Goal: Task Accomplishment & Management: Complete application form

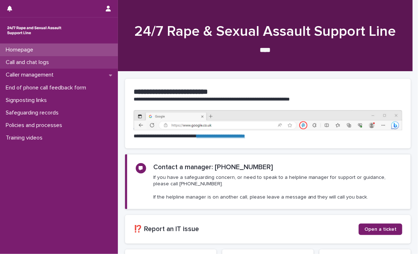
click at [55, 61] on p "Call and chat logs" at bounding box center [29, 62] width 52 height 7
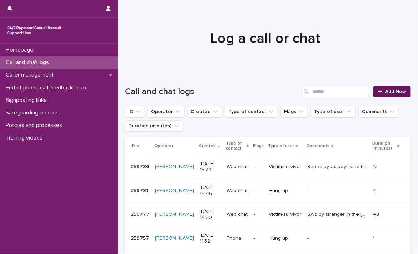
click at [402, 93] on link "Add New" at bounding box center [393, 91] width 38 height 11
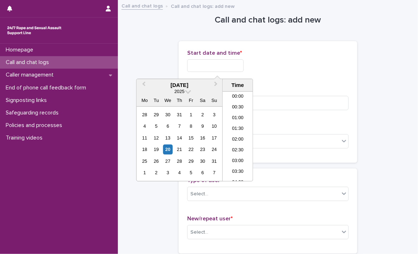
scroll to position [315, 0]
click at [231, 67] on input "text" at bounding box center [215, 65] width 56 height 13
click at [242, 136] on li "16:30" at bounding box center [238, 136] width 30 height 11
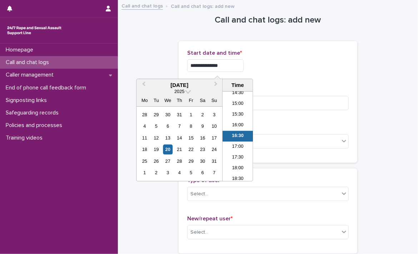
click at [230, 65] on input "**********" at bounding box center [215, 65] width 56 height 13
type input "**********"
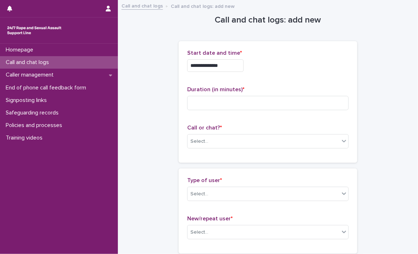
click at [283, 68] on div "**********" at bounding box center [268, 65] width 162 height 13
click at [193, 142] on div "Select..." at bounding box center [200, 142] width 18 height 8
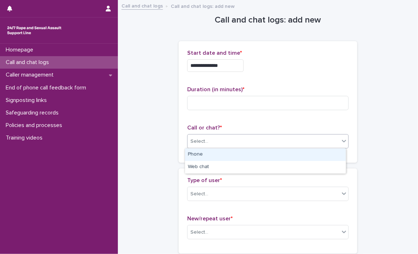
click at [203, 155] on div "Phone" at bounding box center [265, 154] width 161 height 13
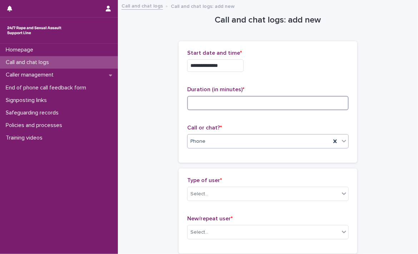
click at [214, 97] on input at bounding box center [268, 103] width 162 height 14
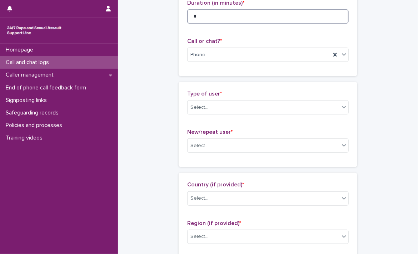
scroll to position [120, 0]
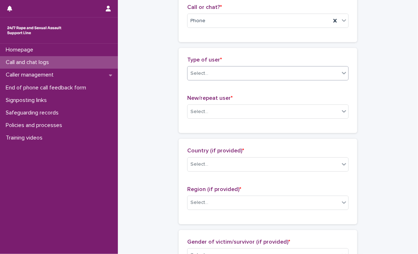
type input "*"
click at [328, 76] on div "Select..." at bounding box center [264, 74] width 152 height 12
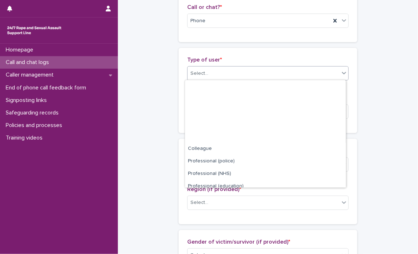
scroll to position [80, 0]
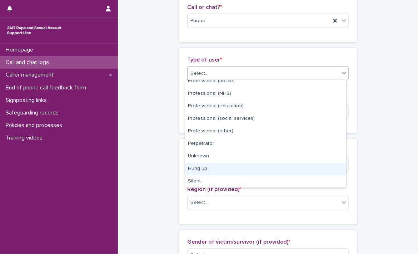
click at [270, 164] on div "Hung up" at bounding box center [265, 169] width 161 height 13
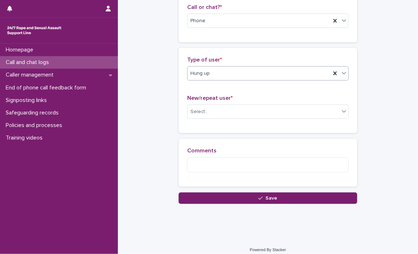
scroll to position [120, 0]
click at [227, 112] on div "Select..." at bounding box center [264, 112] width 152 height 12
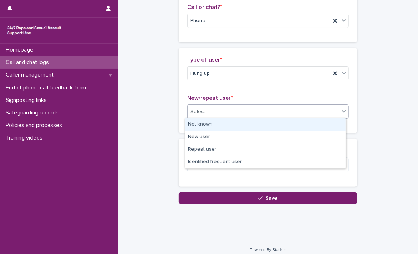
click at [198, 128] on div "Not known" at bounding box center [265, 124] width 161 height 13
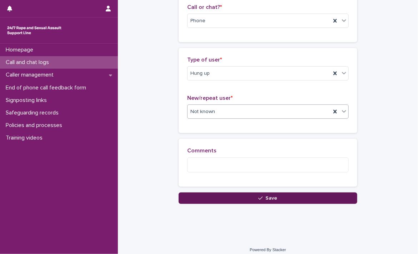
click at [192, 203] on button "Save" at bounding box center [268, 197] width 179 height 11
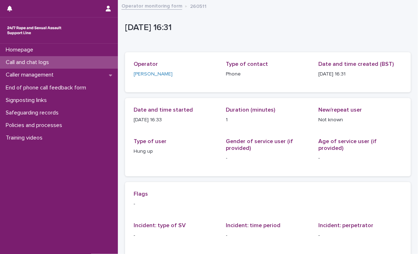
click at [149, 5] on link "Operator monitoring form" at bounding box center [152, 5] width 61 height 8
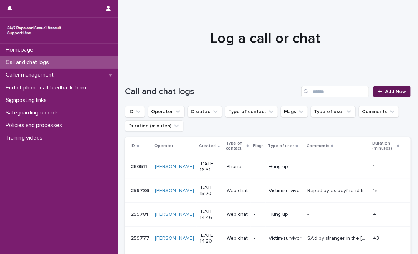
click at [389, 92] on span "Add New" at bounding box center [395, 91] width 21 height 5
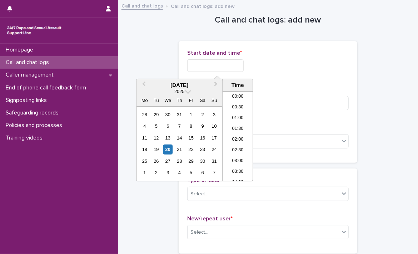
scroll to position [315, 0]
click at [210, 65] on input "text" at bounding box center [215, 65] width 56 height 13
click at [238, 140] on li "16:30" at bounding box center [238, 136] width 30 height 11
click at [232, 70] on input "**********" at bounding box center [215, 65] width 56 height 13
type input "**********"
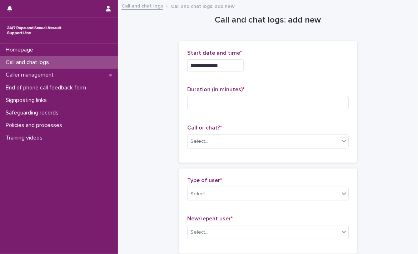
click at [261, 72] on div "**********" at bounding box center [268, 64] width 162 height 28
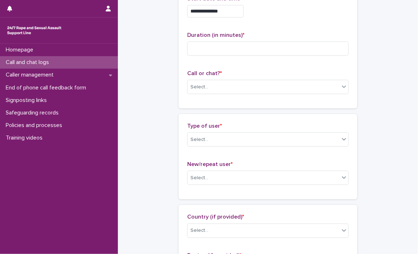
scroll to position [59, 0]
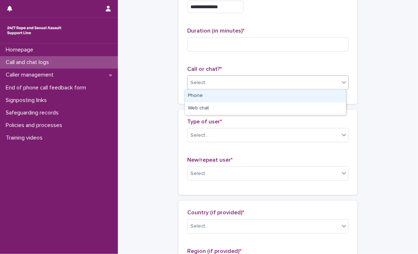
click at [216, 86] on div "Select..." at bounding box center [264, 83] width 152 height 12
click at [215, 99] on div "Phone" at bounding box center [265, 96] width 161 height 13
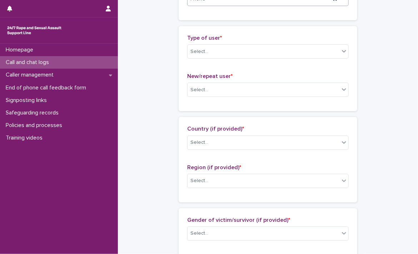
scroll to position [165, 0]
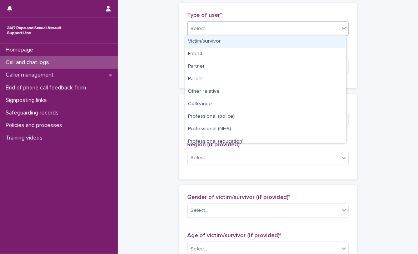
click at [242, 32] on div "Select..." at bounding box center [264, 29] width 152 height 12
click at [211, 41] on div "Victim/survivor" at bounding box center [265, 41] width 161 height 13
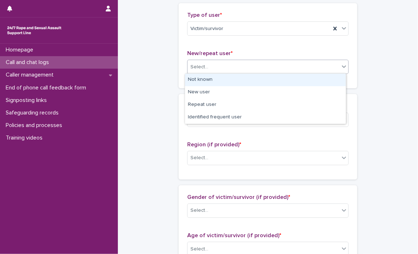
click at [199, 69] on div "Select..." at bounding box center [200, 67] width 18 height 8
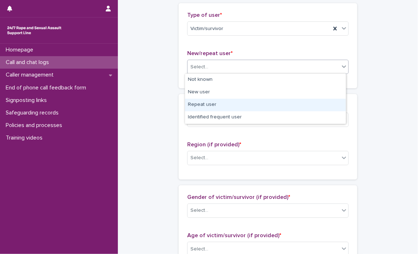
click at [205, 105] on div "Repeat user" at bounding box center [265, 105] width 161 height 13
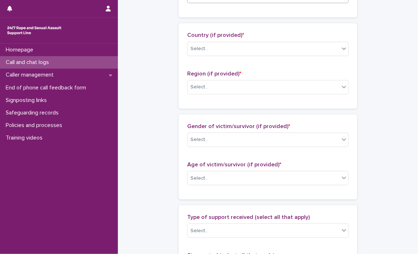
scroll to position [252, 0]
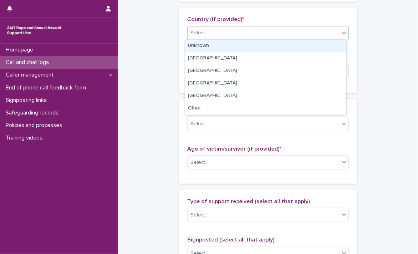
click at [202, 37] on div "Select..." at bounding box center [264, 33] width 152 height 12
click at [202, 45] on div "Unknown" at bounding box center [265, 46] width 161 height 13
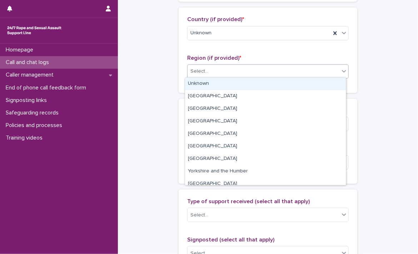
drag, startPoint x: 202, startPoint y: 69, endPoint x: 203, endPoint y: 84, distance: 14.7
click at [203, 84] on body "**********" at bounding box center [209, 127] width 418 height 254
click at [203, 84] on div "Unknown" at bounding box center [265, 84] width 161 height 13
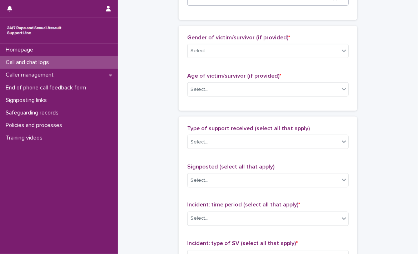
scroll to position [336, 0]
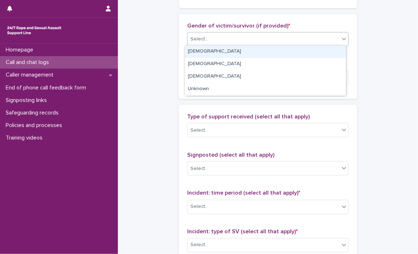
click at [201, 41] on div "Select..." at bounding box center [200, 39] width 18 height 8
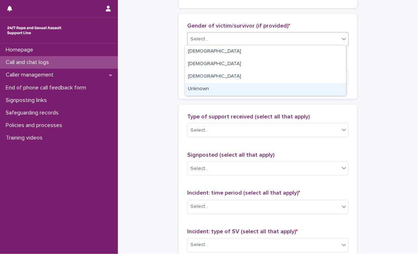
click at [196, 88] on div "Unknown" at bounding box center [265, 89] width 161 height 13
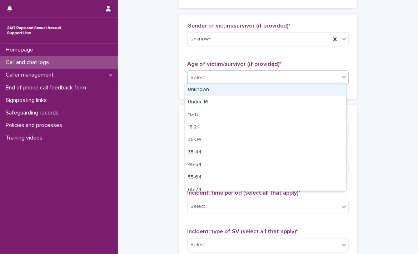
click at [215, 78] on div "Select..." at bounding box center [264, 78] width 152 height 12
click at [213, 88] on div "Unknown" at bounding box center [265, 90] width 161 height 13
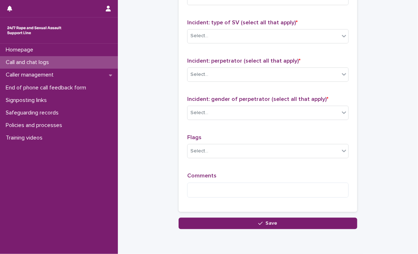
scroll to position [574, 0]
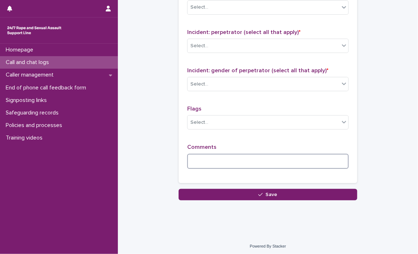
click at [195, 161] on textarea at bounding box center [268, 161] width 162 height 15
click at [189, 158] on textarea "*******" at bounding box center [268, 161] width 162 height 15
click at [256, 162] on textarea "**********" at bounding box center [268, 161] width 162 height 15
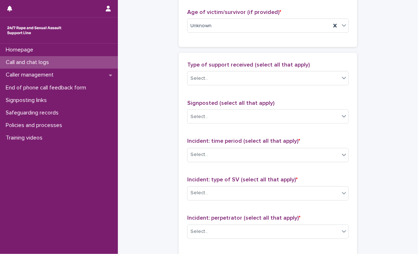
scroll to position [382, 0]
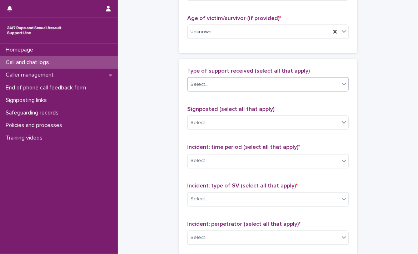
type textarea "**********"
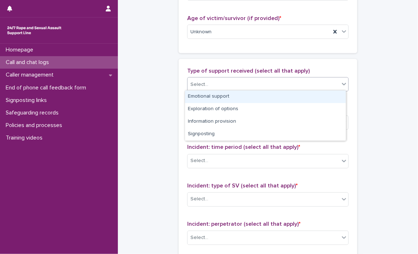
drag, startPoint x: 247, startPoint y: 86, endPoint x: 223, endPoint y: 97, distance: 26.7
click at [223, 97] on body "**********" at bounding box center [209, 127] width 418 height 254
click at [223, 97] on div "Emotional support" at bounding box center [265, 96] width 161 height 13
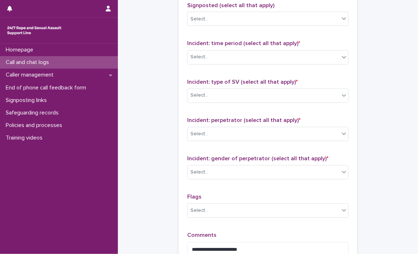
scroll to position [487, 0]
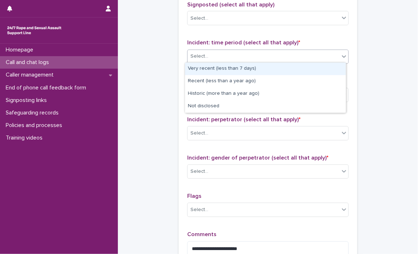
click at [263, 56] on div "Select..." at bounding box center [264, 57] width 152 height 12
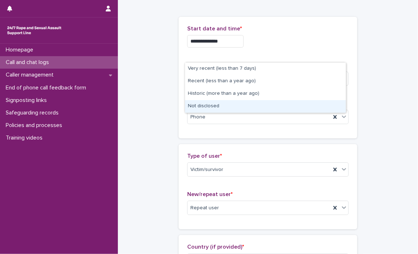
scroll to position [16, 0]
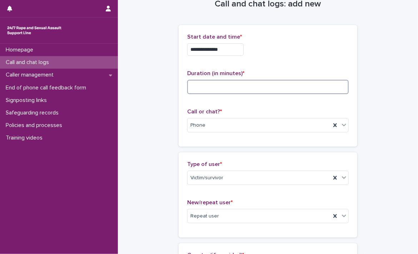
click at [287, 85] on input at bounding box center [268, 87] width 162 height 14
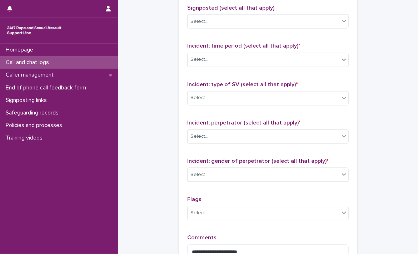
scroll to position [514, 0]
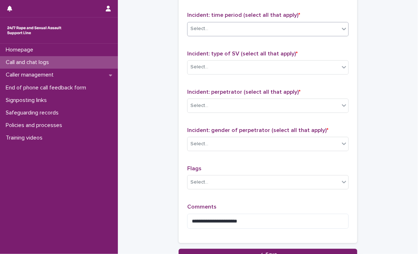
type input "*"
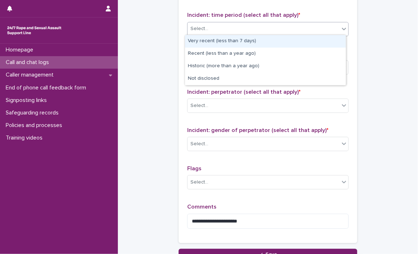
click at [282, 30] on div "Select..." at bounding box center [264, 29] width 152 height 12
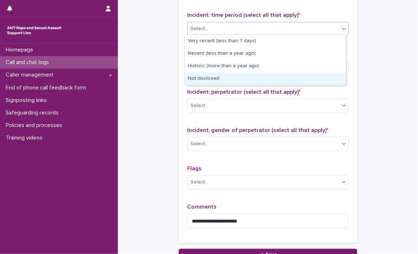
click at [215, 77] on div "Not disclosed" at bounding box center [265, 79] width 161 height 13
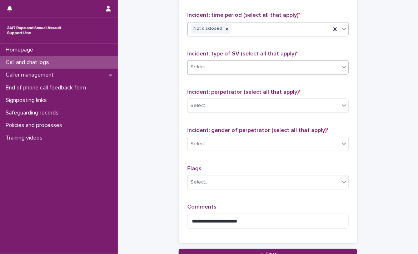
click at [219, 66] on div "Select..." at bounding box center [264, 67] width 152 height 12
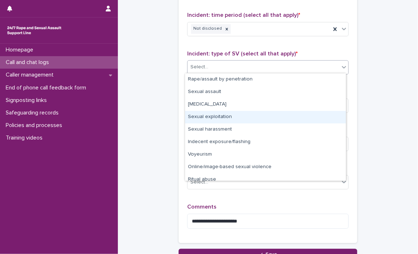
scroll to position [18, 0]
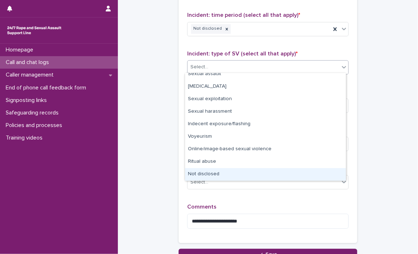
click at [279, 172] on div "Not disclosed" at bounding box center [265, 174] width 161 height 13
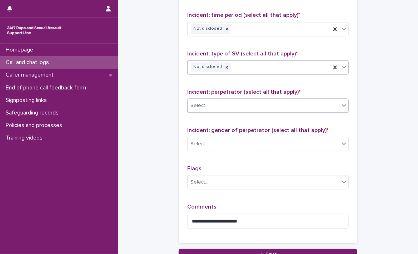
click at [255, 107] on div "Select..." at bounding box center [264, 106] width 152 height 12
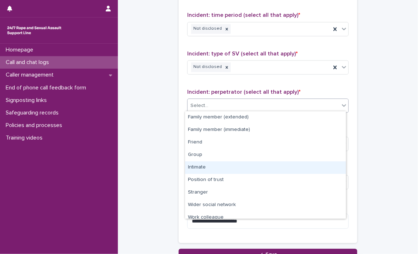
scroll to position [30, 0]
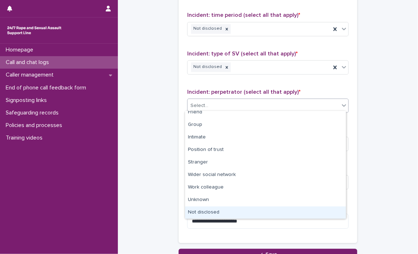
click at [286, 212] on div "Not disclosed" at bounding box center [265, 212] width 161 height 13
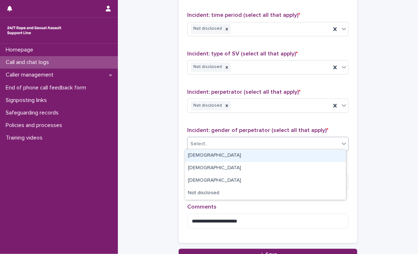
click at [257, 145] on div "Select..." at bounding box center [264, 144] width 152 height 12
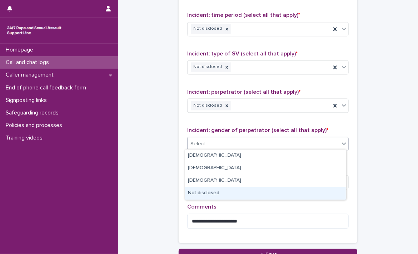
click at [211, 192] on div "Not disclosed" at bounding box center [265, 193] width 161 height 13
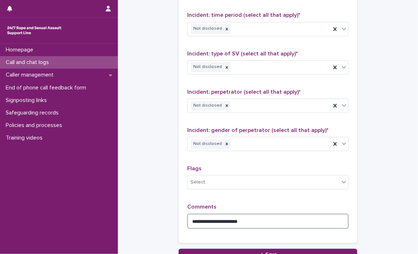
click at [269, 214] on textarea "**********" at bounding box center [268, 221] width 162 height 15
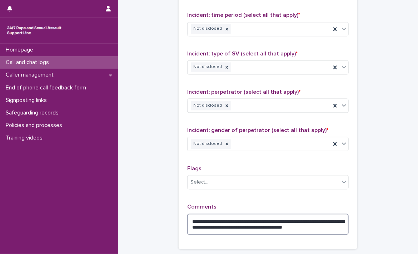
click at [344, 216] on textarea "**********" at bounding box center [268, 224] width 162 height 21
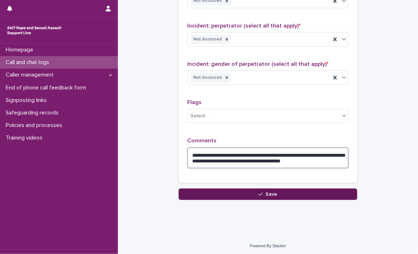
type textarea "**********"
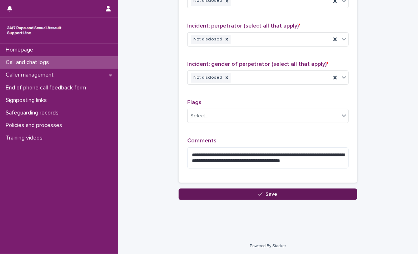
click at [314, 196] on button "Save" at bounding box center [268, 193] width 179 height 11
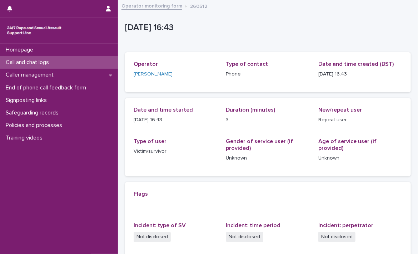
click at [146, 5] on link "Operator monitoring form" at bounding box center [152, 5] width 61 height 8
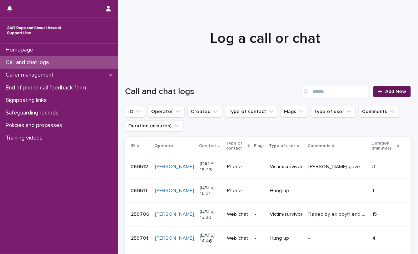
click at [385, 92] on span "Add New" at bounding box center [395, 91] width 21 height 5
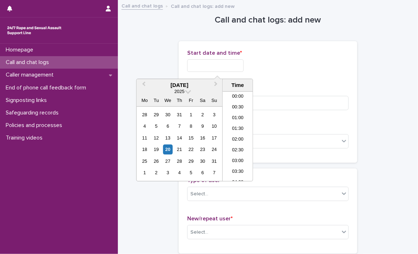
scroll to position [315, 0]
click at [235, 68] on input "text" at bounding box center [215, 65] width 56 height 13
click at [237, 127] on li "16:00" at bounding box center [238, 125] width 30 height 11
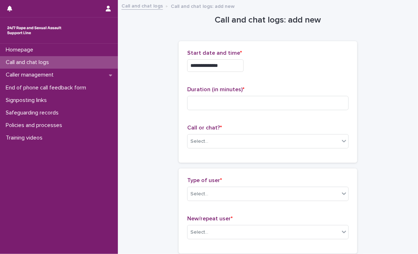
click at [235, 67] on input "**********" at bounding box center [215, 65] width 56 height 13
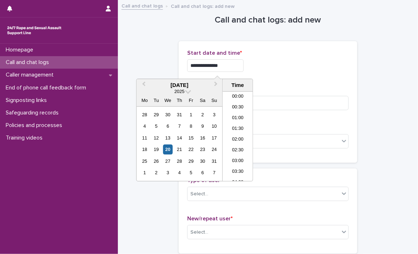
scroll to position [304, 0]
type input "**********"
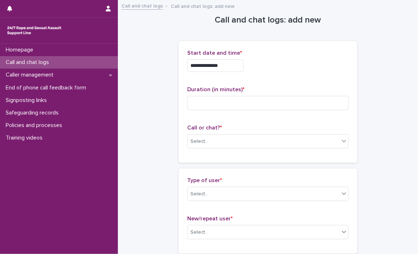
click at [277, 67] on div "**********" at bounding box center [268, 65] width 162 height 13
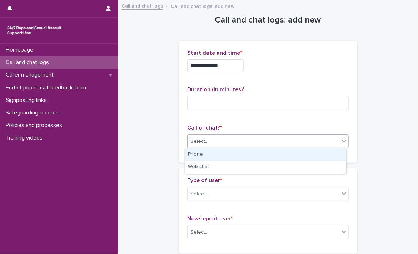
click at [247, 138] on div "Select..." at bounding box center [264, 142] width 152 height 12
click at [216, 153] on div "Phone" at bounding box center [265, 154] width 161 height 13
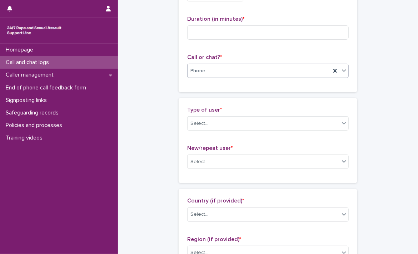
scroll to position [72, 0]
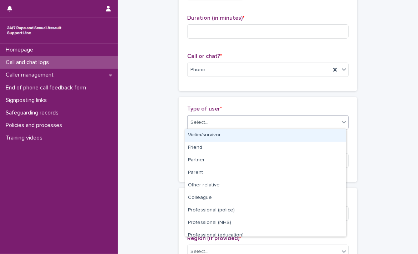
click at [279, 119] on div "Select..." at bounding box center [264, 123] width 152 height 12
click at [232, 136] on div "Victim/survivor" at bounding box center [265, 135] width 161 height 13
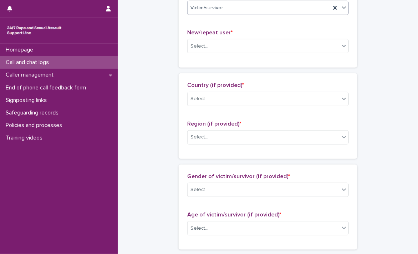
scroll to position [194, 0]
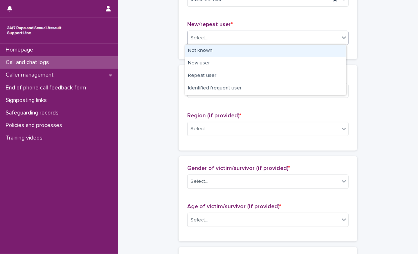
click at [259, 36] on div "Select..." at bounding box center [264, 38] width 152 height 12
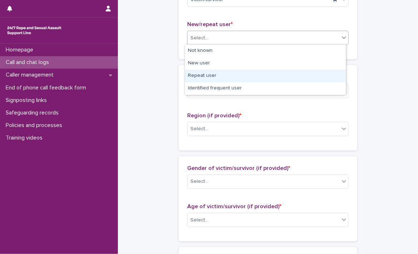
click at [206, 73] on div "Repeat user" at bounding box center [265, 76] width 161 height 13
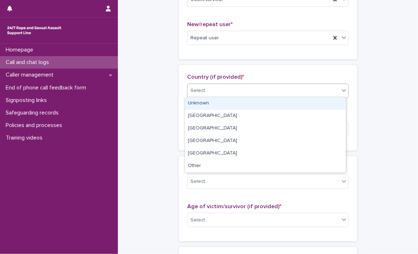
click at [298, 92] on div "Select..." at bounding box center [264, 91] width 152 height 12
click at [244, 104] on div "Unknown" at bounding box center [265, 103] width 161 height 13
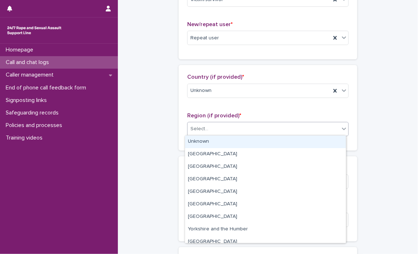
click at [222, 125] on div "Select..." at bounding box center [264, 129] width 152 height 12
click at [209, 141] on div "Unknown" at bounding box center [265, 142] width 161 height 13
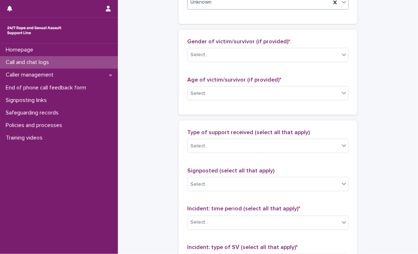
scroll to position [335, 0]
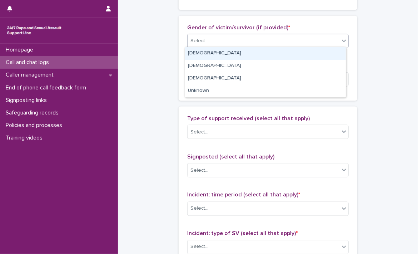
click at [256, 37] on div "Select..." at bounding box center [264, 41] width 152 height 12
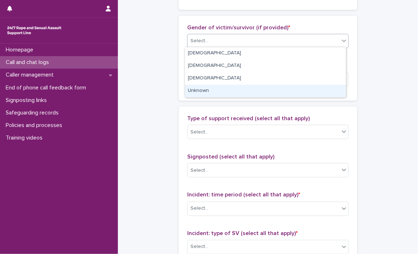
click at [219, 92] on div "Unknown" at bounding box center [265, 91] width 161 height 13
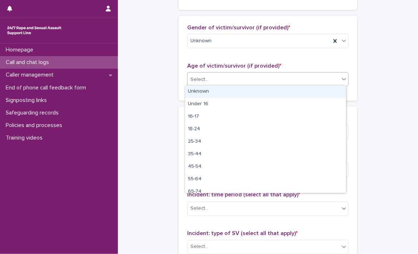
drag, startPoint x: 209, startPoint y: 72, endPoint x: 198, endPoint y: 92, distance: 22.4
click at [198, 92] on body "**********" at bounding box center [209, 127] width 418 height 254
click at [198, 92] on div "Unknown" at bounding box center [265, 91] width 161 height 13
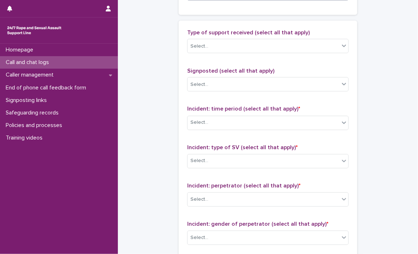
scroll to position [428, 0]
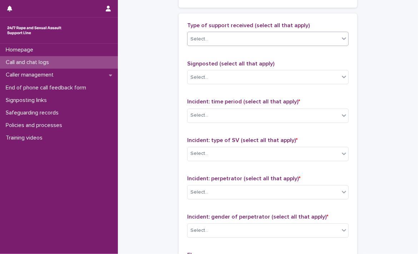
click at [233, 35] on div "Select..." at bounding box center [264, 39] width 152 height 12
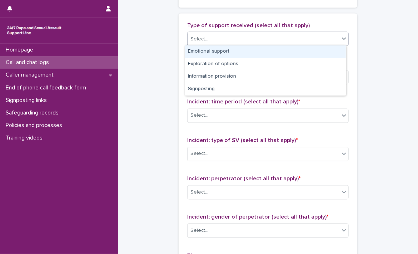
click at [211, 51] on div "Emotional support" at bounding box center [265, 51] width 161 height 13
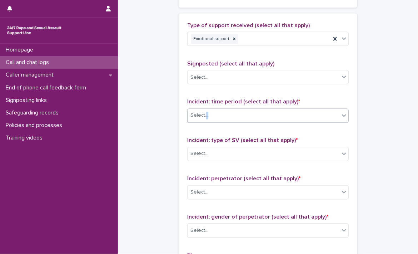
drag, startPoint x: 209, startPoint y: 123, endPoint x: 202, endPoint y: 116, distance: 9.9
click at [202, 116] on div "Incident: time period (select all that apply) * Select..." at bounding box center [268, 114] width 162 height 30
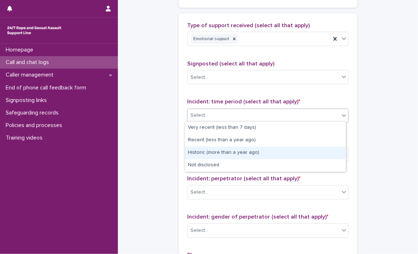
click at [199, 163] on body "**********" at bounding box center [209, 127] width 418 height 254
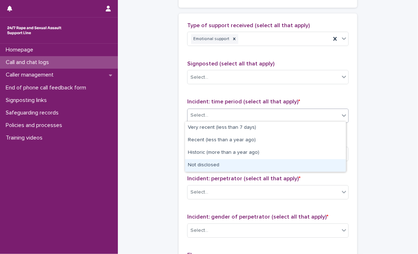
click at [199, 163] on div "Not disclosed" at bounding box center [265, 165] width 161 height 13
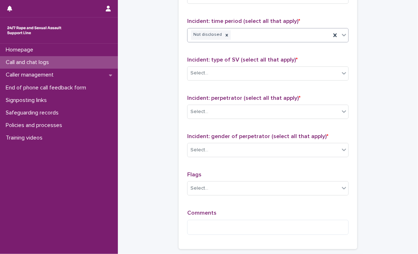
scroll to position [511, 0]
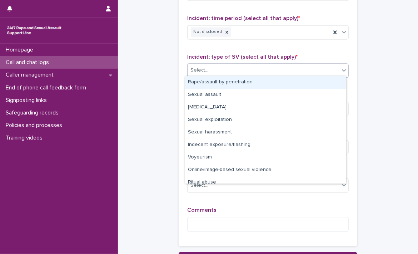
click at [297, 71] on div "Select..." at bounding box center [264, 71] width 152 height 12
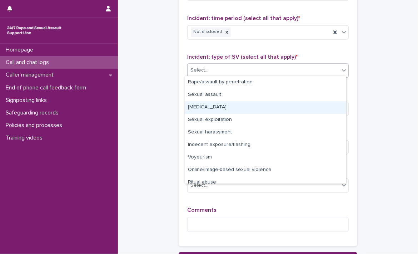
scroll to position [18, 0]
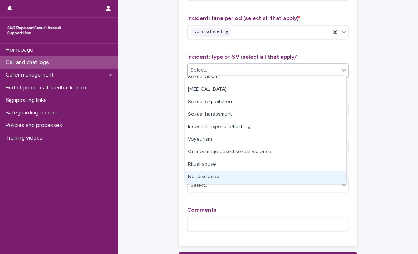
click at [227, 174] on div "Not disclosed" at bounding box center [265, 177] width 161 height 13
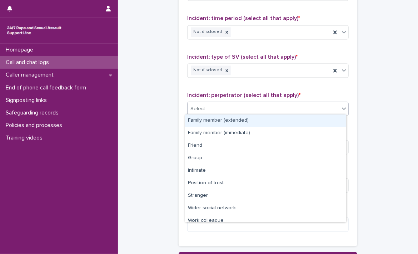
click at [221, 105] on div "Select..." at bounding box center [264, 109] width 152 height 12
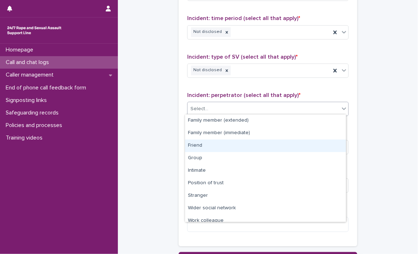
scroll to position [30, 0]
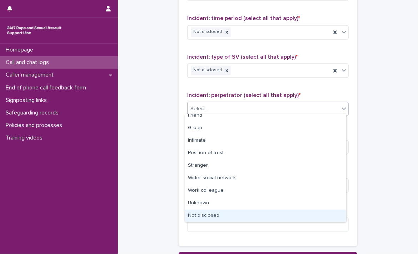
click at [276, 215] on div "Not disclosed" at bounding box center [265, 216] width 161 height 13
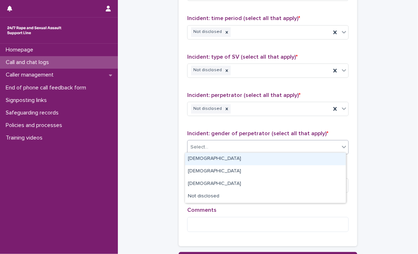
click at [275, 148] on div "Select..." at bounding box center [264, 148] width 152 height 12
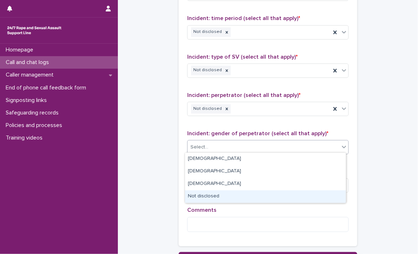
click at [237, 191] on div "Not disclosed" at bounding box center [265, 196] width 161 height 13
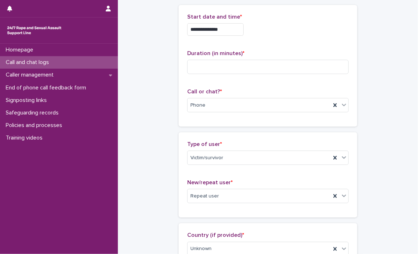
scroll to position [0, 0]
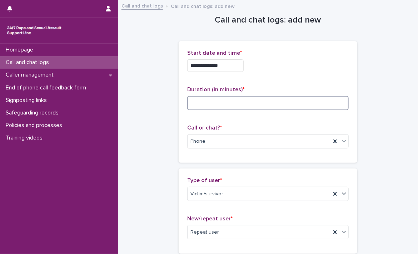
click at [288, 98] on input at bounding box center [268, 103] width 162 height 14
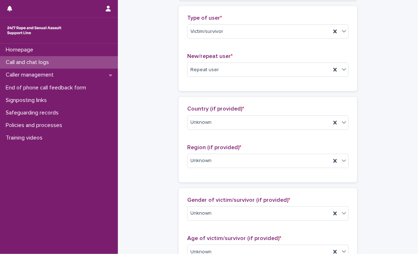
scroll to position [166, 0]
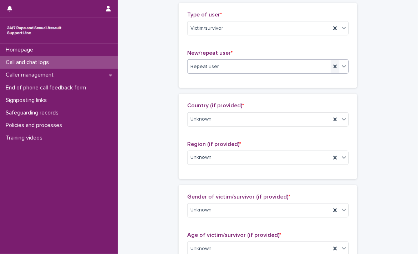
type input "**"
click at [333, 68] on icon at bounding box center [335, 66] width 7 height 7
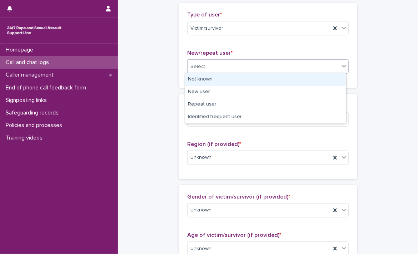
click at [305, 65] on div "Select..." at bounding box center [264, 67] width 152 height 12
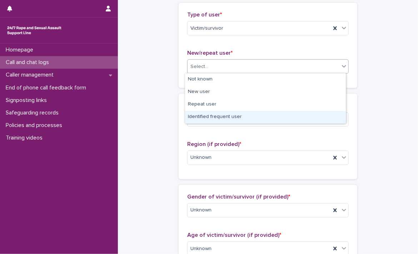
click at [233, 116] on div "Identified frequent user" at bounding box center [265, 117] width 161 height 13
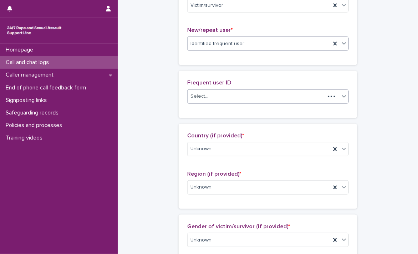
scroll to position [192, 0]
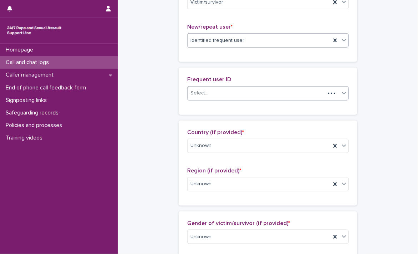
click at [222, 94] on div "Select..." at bounding box center [257, 93] width 138 height 12
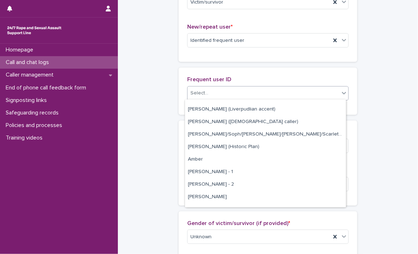
scroll to position [100, 0]
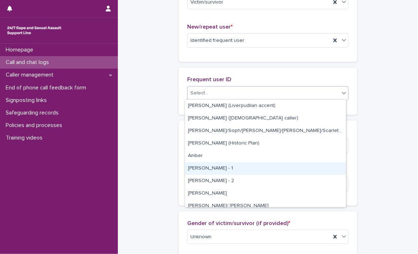
click at [237, 167] on div "Amy - 1" at bounding box center [265, 168] width 161 height 13
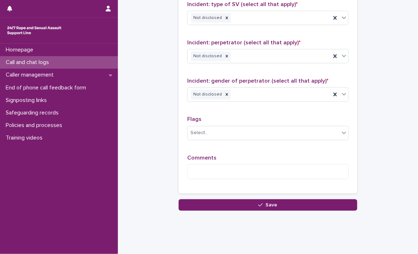
scroll to position [627, 0]
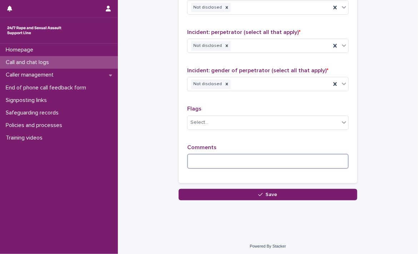
click at [211, 163] on textarea at bounding box center [268, 161] width 162 height 15
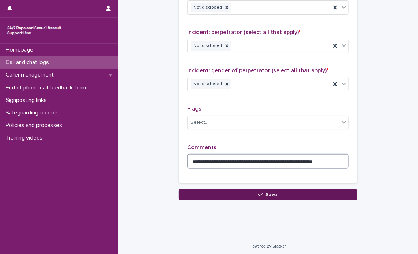
type textarea "**********"
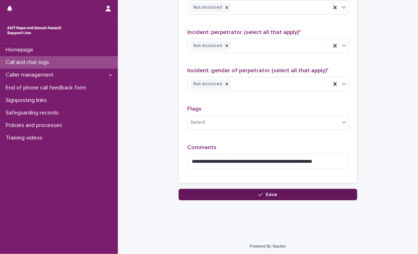
click at [286, 190] on button "Save" at bounding box center [268, 194] width 179 height 11
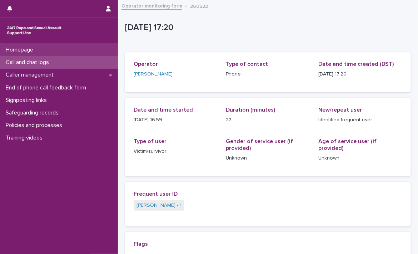
click at [39, 48] on p "Homepage" at bounding box center [21, 49] width 36 height 7
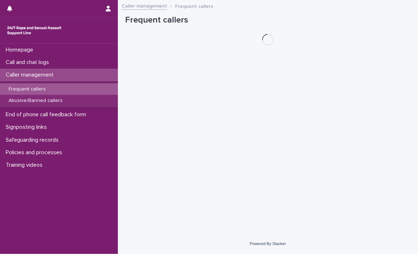
click at [48, 91] on p "Frequent callers" at bounding box center [27, 89] width 49 height 6
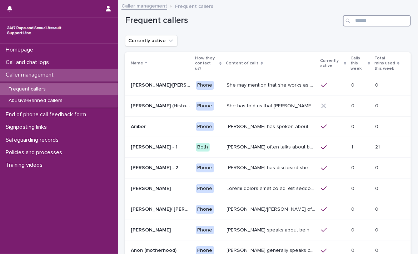
click at [366, 23] on input "Search" at bounding box center [377, 20] width 68 height 11
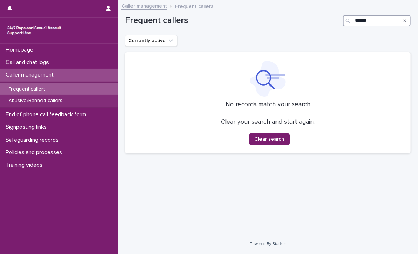
drag, startPoint x: 373, startPoint y: 19, endPoint x: 316, endPoint y: 19, distance: 57.2
click at [316, 19] on div "Frequent callers ******" at bounding box center [268, 20] width 286 height 11
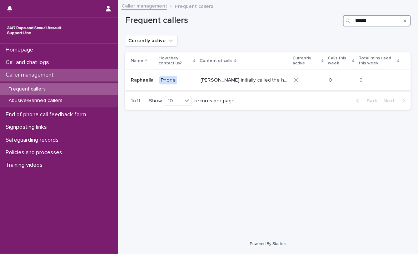
type input "******"
click at [244, 85] on div "Raphaella initially called the helpline because she believed that she was abusi…" at bounding box center [245, 80] width 88 height 12
click at [377, 19] on input "******" at bounding box center [377, 20] width 68 height 11
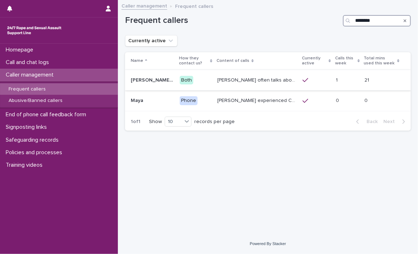
type input "********"
click at [243, 82] on p "Amy often talks about being raped a night before or 2 weeks ago or a month ago.…" at bounding box center [258, 80] width 81 height 8
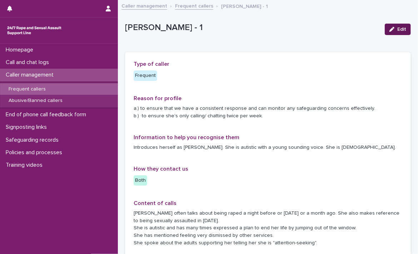
click at [397, 26] on button "Edit" at bounding box center [398, 29] width 26 height 11
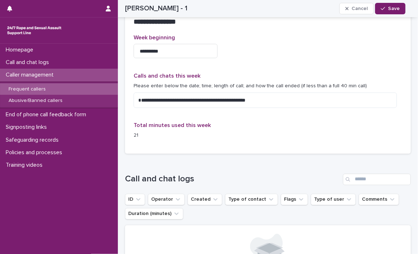
scroll to position [425, 0]
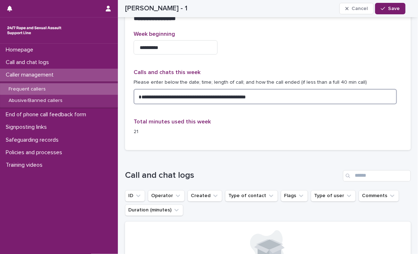
click at [280, 94] on textarea "**********" at bounding box center [266, 96] width 264 height 15
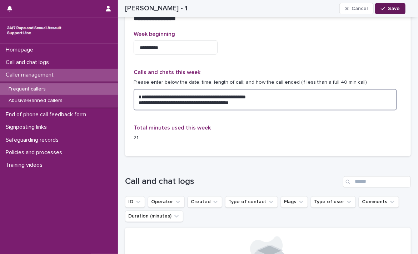
type textarea "**********"
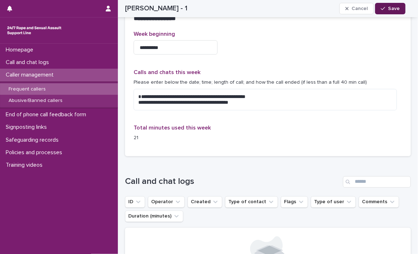
click at [396, 9] on span "Save" at bounding box center [394, 8] width 12 height 5
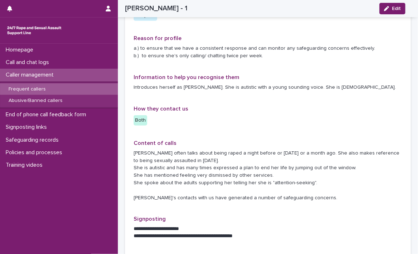
scroll to position [0, 0]
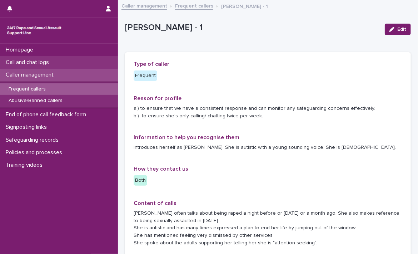
click at [47, 60] on p "Call and chat logs" at bounding box center [29, 62] width 52 height 7
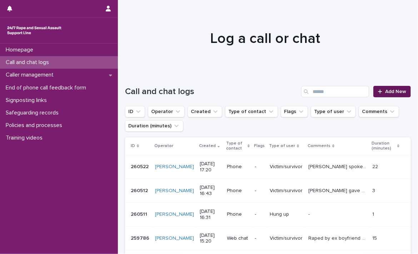
click at [385, 95] on link "Add New" at bounding box center [393, 91] width 38 height 11
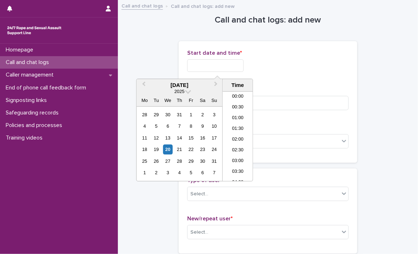
click at [221, 65] on input "text" at bounding box center [215, 65] width 56 height 13
click at [240, 127] on li "17:00" at bounding box center [238, 125] width 30 height 11
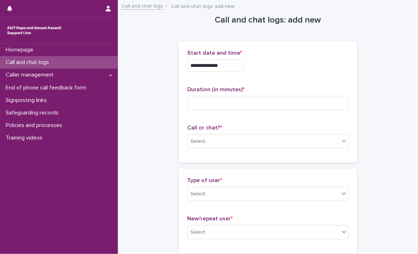
click at [226, 65] on input "**********" at bounding box center [215, 65] width 56 height 13
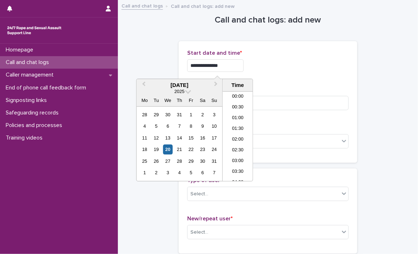
scroll to position [325, 0]
type input "**********"
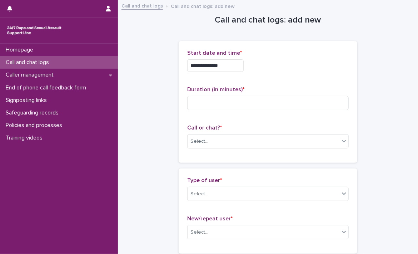
click at [302, 71] on div "**********" at bounding box center [268, 65] width 162 height 13
drag, startPoint x: 223, startPoint y: 149, endPoint x: 216, endPoint y: 144, distance: 9.2
click at [216, 144] on div "Call or chat? * Select..." at bounding box center [268, 139] width 162 height 30
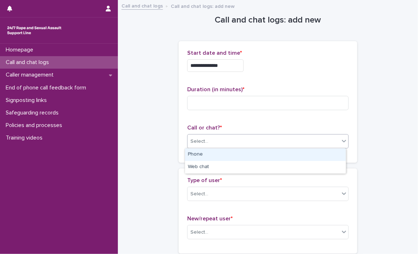
drag, startPoint x: 216, startPoint y: 144, endPoint x: 210, endPoint y: 158, distance: 15.1
click at [210, 158] on body "**********" at bounding box center [209, 127] width 418 height 254
click at [210, 158] on div "Phone" at bounding box center [265, 154] width 161 height 13
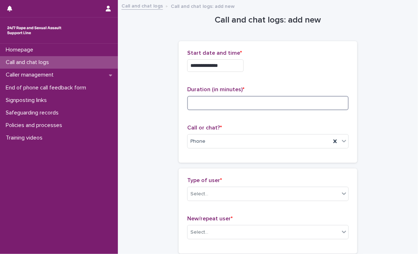
click at [225, 106] on input at bounding box center [268, 103] width 162 height 14
click at [278, 105] on input at bounding box center [268, 103] width 162 height 14
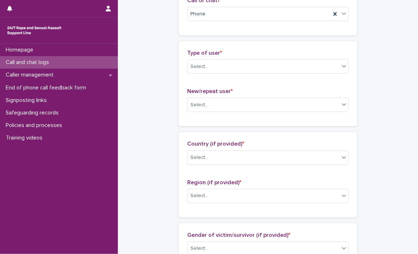
scroll to position [136, 0]
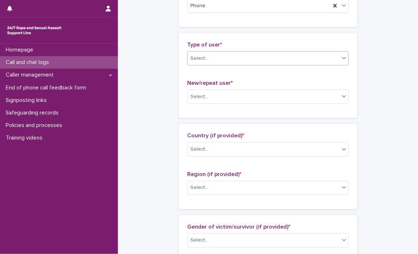
type input "*"
click at [334, 61] on div "Select..." at bounding box center [264, 59] width 152 height 12
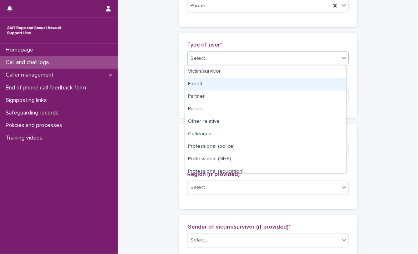
scroll to position [80, 0]
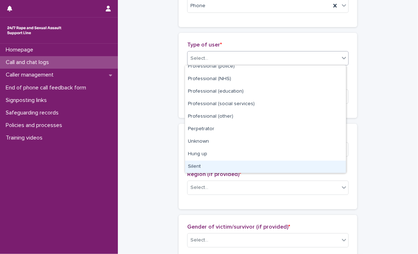
click at [241, 168] on div "Silent" at bounding box center [265, 167] width 161 height 13
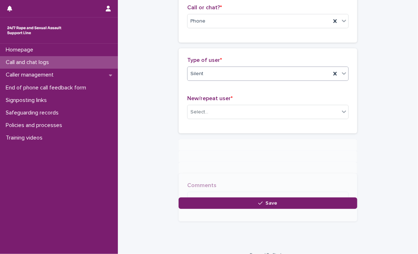
click at [232, 98] on p "New/repeat user *" at bounding box center [268, 98] width 162 height 7
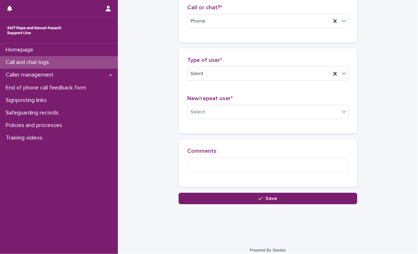
scroll to position [123, 0]
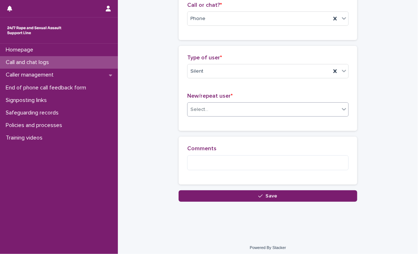
click at [218, 109] on div "Select..." at bounding box center [264, 110] width 152 height 12
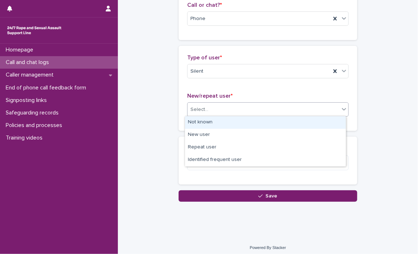
click at [203, 122] on div "Not known" at bounding box center [265, 122] width 161 height 13
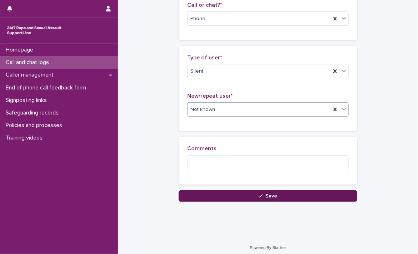
click at [197, 195] on button "Save" at bounding box center [268, 195] width 179 height 11
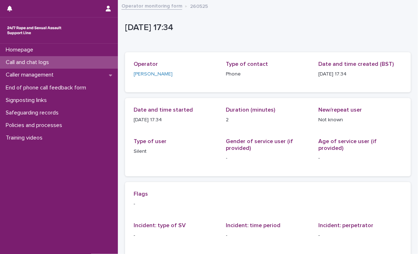
click at [150, 4] on link "Operator monitoring form" at bounding box center [152, 5] width 61 height 8
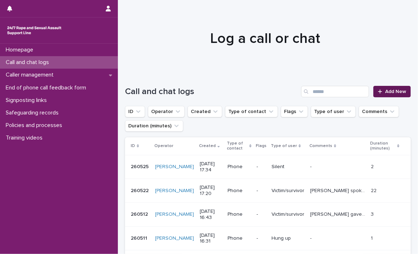
click at [382, 96] on link "Add New" at bounding box center [393, 91] width 38 height 11
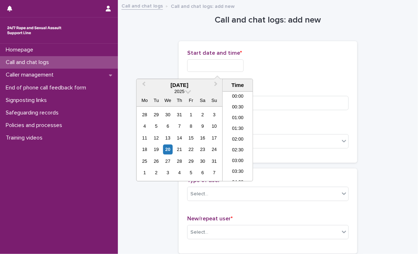
click at [221, 62] on input "text" at bounding box center [215, 65] width 56 height 13
click at [233, 128] on li "17:00" at bounding box center [238, 125] width 30 height 11
click at [231, 67] on input "**********" at bounding box center [215, 65] width 56 height 13
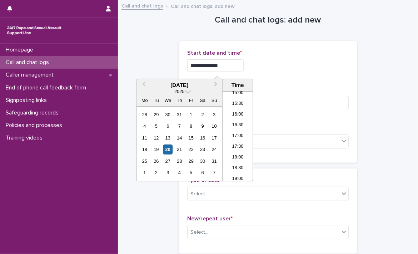
type input "**********"
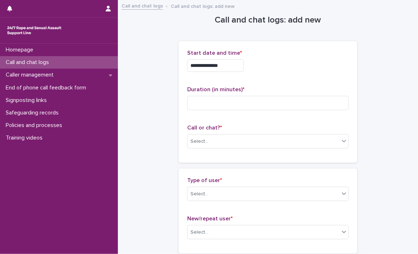
click at [292, 67] on div "**********" at bounding box center [268, 65] width 162 height 13
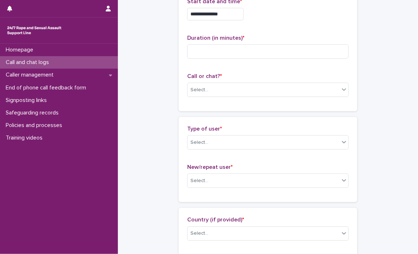
scroll to position [68, 0]
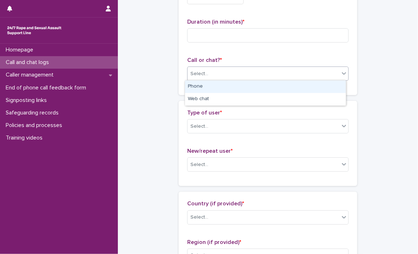
click at [263, 72] on div "Select..." at bounding box center [264, 74] width 152 height 12
click at [202, 89] on div "Phone" at bounding box center [265, 86] width 161 height 13
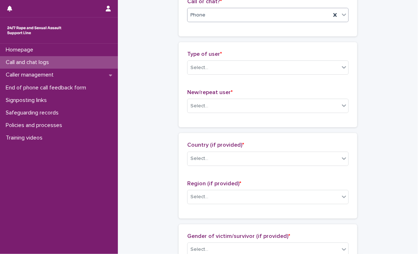
scroll to position [159, 0]
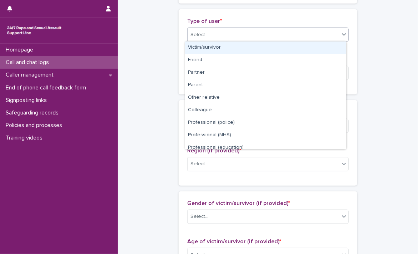
click at [263, 32] on div "Select..." at bounding box center [264, 35] width 152 height 12
click at [216, 49] on div "Victim/survivor" at bounding box center [265, 47] width 161 height 13
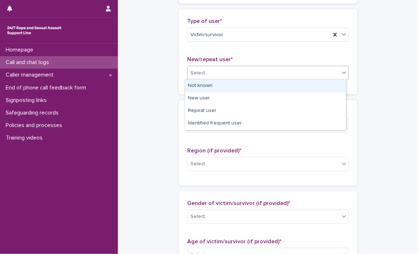
click at [205, 79] on div "Select..." at bounding box center [268, 73] width 162 height 14
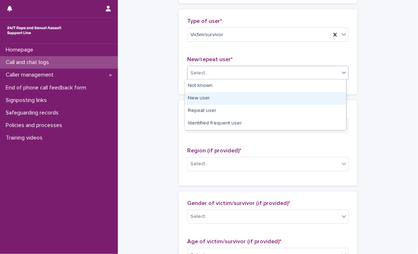
click at [204, 98] on div "New user" at bounding box center [265, 98] width 161 height 13
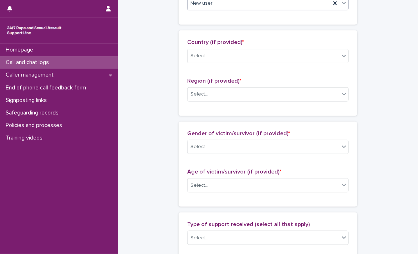
scroll to position [236, 0]
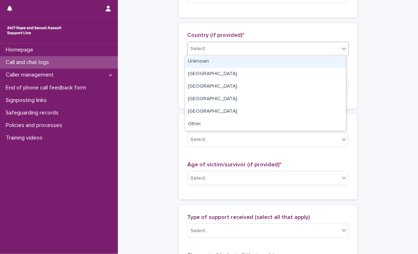
click at [196, 48] on div "Select..." at bounding box center [200, 49] width 18 height 8
click at [196, 58] on div "Unknown" at bounding box center [265, 61] width 161 height 13
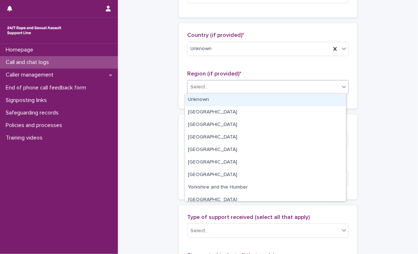
click at [198, 93] on body "**********" at bounding box center [209, 127] width 418 height 254
click at [198, 100] on div "Unknown" at bounding box center [265, 100] width 161 height 13
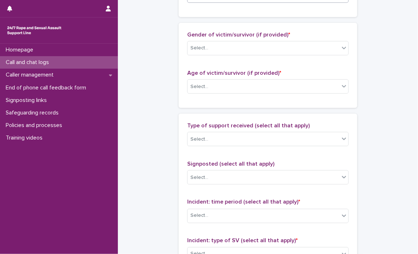
scroll to position [333, 0]
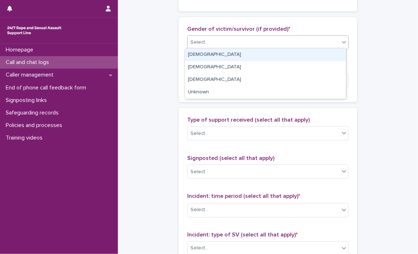
click at [248, 40] on div "Select..." at bounding box center [264, 42] width 152 height 12
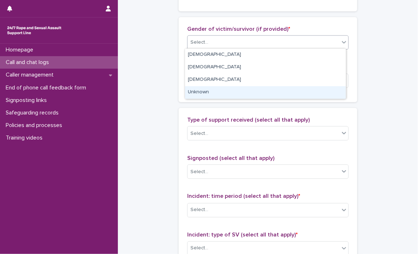
click at [197, 92] on div "Unknown" at bounding box center [265, 92] width 161 height 13
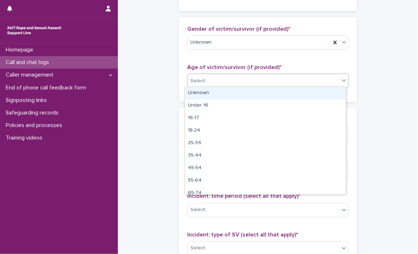
drag, startPoint x: 228, startPoint y: 81, endPoint x: 212, endPoint y: 91, distance: 19.0
click at [212, 91] on body "**********" at bounding box center [209, 127] width 418 height 254
click at [212, 91] on div "Unknown" at bounding box center [265, 93] width 161 height 13
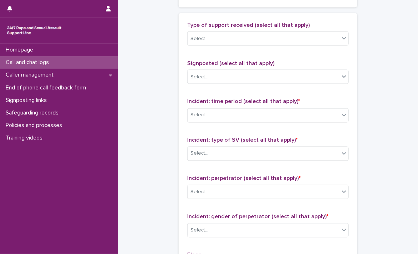
scroll to position [438, 0]
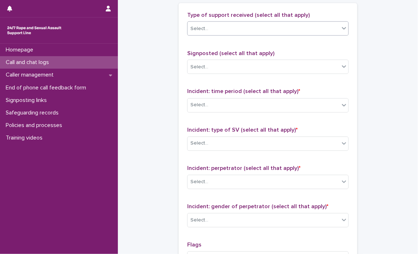
click at [257, 28] on div "Select..." at bounding box center [264, 29] width 152 height 12
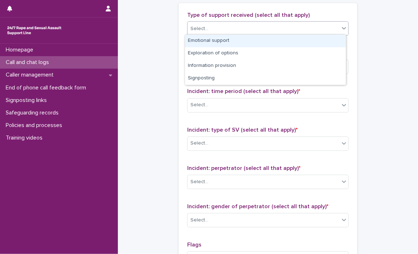
click at [224, 43] on div "Emotional support" at bounding box center [265, 41] width 161 height 13
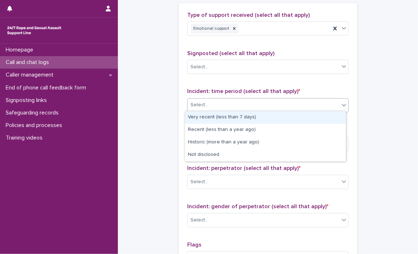
click at [246, 108] on div "Select..." at bounding box center [264, 105] width 152 height 12
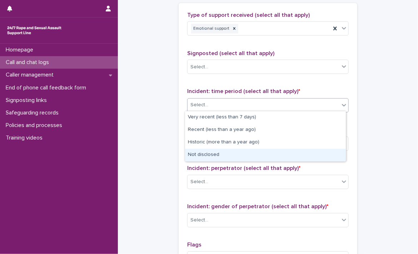
click at [224, 152] on div "Not disclosed" at bounding box center [265, 155] width 161 height 13
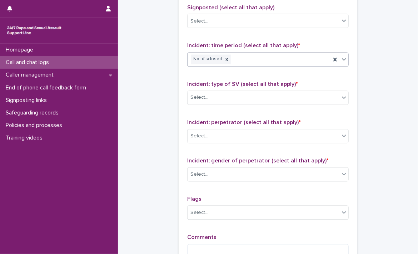
scroll to position [523, 0]
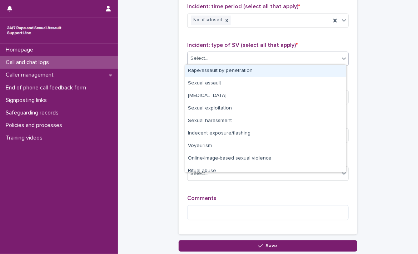
click at [287, 53] on div "Select..." at bounding box center [264, 59] width 152 height 12
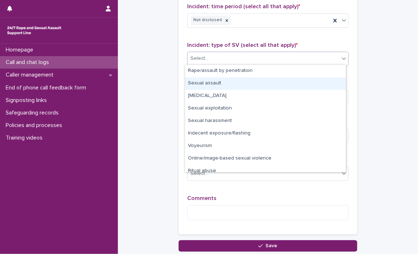
scroll to position [18, 0]
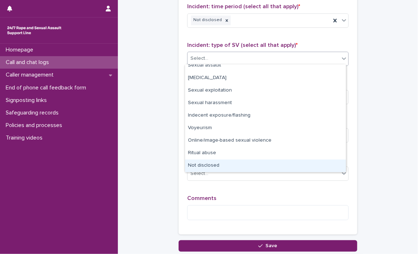
click at [242, 165] on div "Not disclosed" at bounding box center [265, 165] width 161 height 13
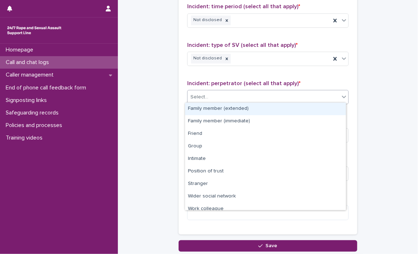
click at [255, 93] on div "Select..." at bounding box center [264, 98] width 152 height 12
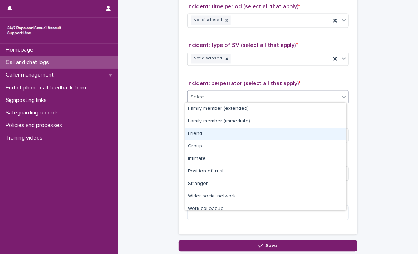
scroll to position [30, 0]
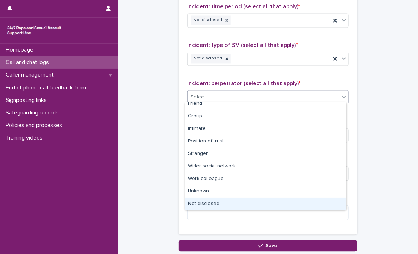
click at [210, 204] on div "Not disclosed" at bounding box center [265, 204] width 161 height 13
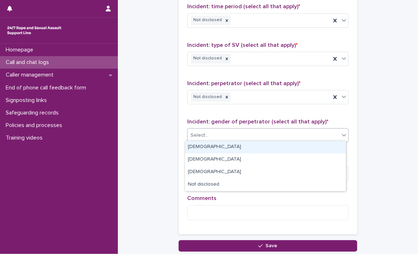
click at [310, 134] on div "Select..." at bounding box center [264, 136] width 152 height 12
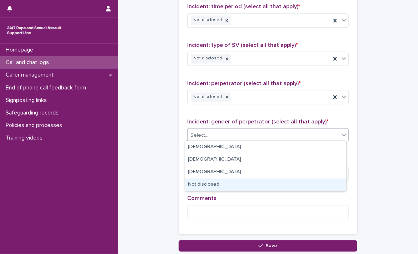
click at [224, 185] on div "Not disclosed" at bounding box center [265, 184] width 161 height 13
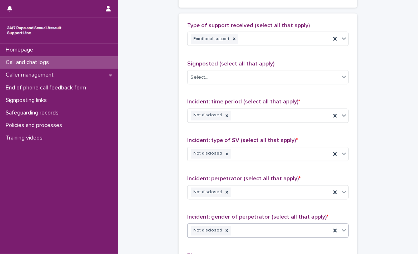
scroll to position [442, 0]
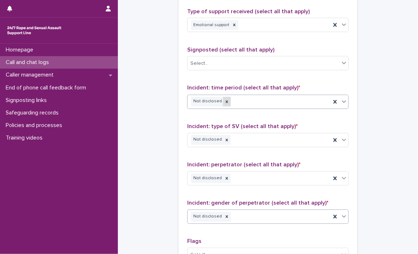
click at [226, 100] on icon at bounding box center [227, 101] width 3 height 3
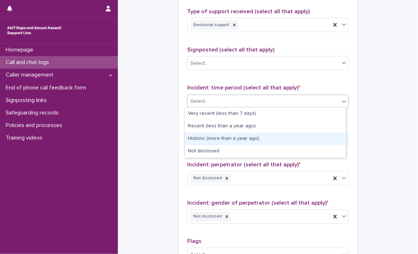
drag, startPoint x: 221, startPoint y: 100, endPoint x: 199, endPoint y: 138, distance: 43.3
click at [199, 138] on body "**********" at bounding box center [209, 127] width 418 height 254
click at [199, 138] on div "Historic (more than a year ago)" at bounding box center [265, 139] width 161 height 13
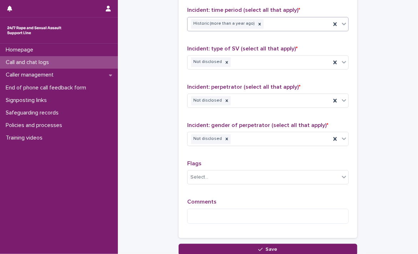
scroll to position [539, 0]
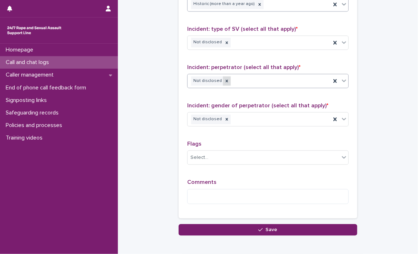
click at [226, 79] on icon at bounding box center [227, 80] width 3 height 3
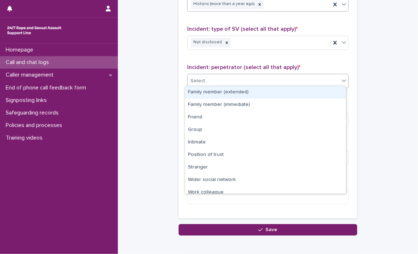
click at [222, 79] on div "Select..." at bounding box center [264, 81] width 152 height 12
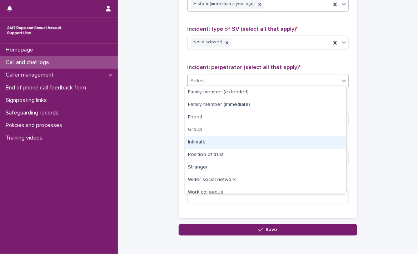
click at [199, 143] on div "Intimate" at bounding box center [265, 142] width 161 height 13
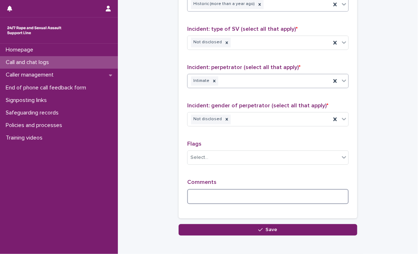
click at [192, 194] on textarea at bounding box center [268, 196] width 162 height 15
click at [225, 118] on icon at bounding box center [227, 119] width 5 height 5
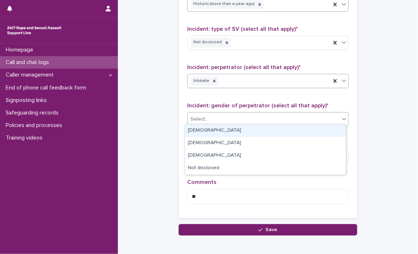
click at [223, 118] on div "Select..." at bounding box center [264, 119] width 152 height 12
click at [214, 130] on div "Male" at bounding box center [265, 130] width 161 height 13
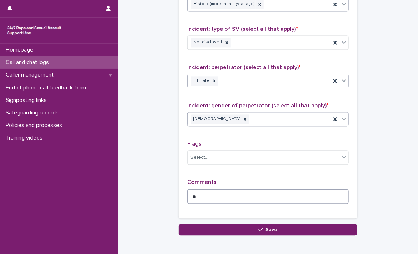
click at [200, 193] on textarea "**" at bounding box center [268, 196] width 162 height 15
click at [187, 192] on textarea "*******" at bounding box center [268, 196] width 162 height 15
click at [341, 196] on textarea "**********" at bounding box center [268, 196] width 162 height 15
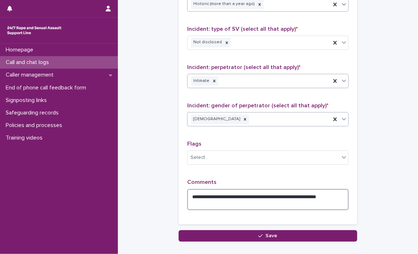
type textarea "**********"
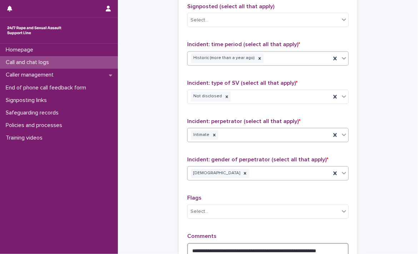
scroll to position [513, 0]
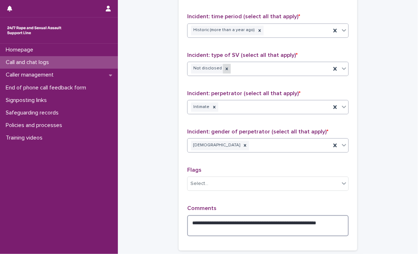
click at [225, 68] on icon at bounding box center [227, 69] width 5 height 5
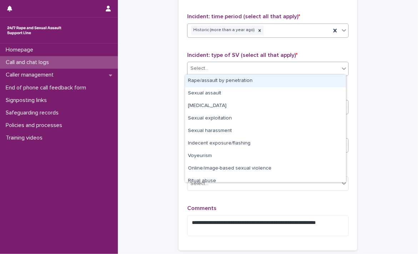
click at [221, 68] on div "Select..." at bounding box center [264, 69] width 152 height 12
click at [210, 80] on div "Rape/assault by penetration" at bounding box center [265, 81] width 161 height 13
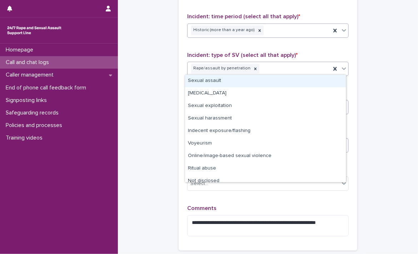
drag, startPoint x: 262, startPoint y: 70, endPoint x: 226, endPoint y: 83, distance: 37.9
click at [226, 83] on body "**********" at bounding box center [209, 127] width 418 height 254
click at [226, 83] on div "Sexual assault" at bounding box center [265, 81] width 161 height 13
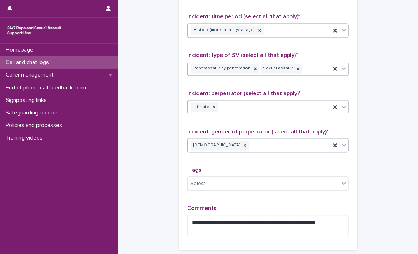
scroll to position [581, 0]
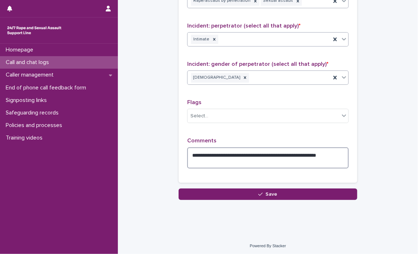
click at [273, 163] on textarea "**********" at bounding box center [268, 157] width 162 height 21
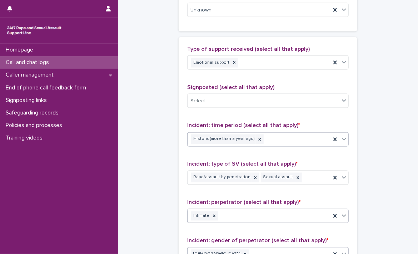
scroll to position [405, 0]
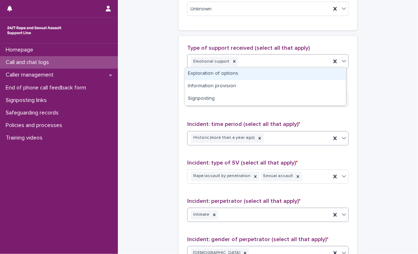
click at [291, 60] on div "Emotional support" at bounding box center [259, 61] width 143 height 13
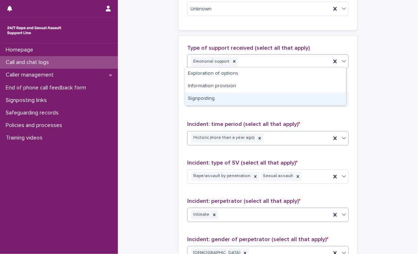
click at [230, 99] on div "Signposting" at bounding box center [265, 99] width 161 height 13
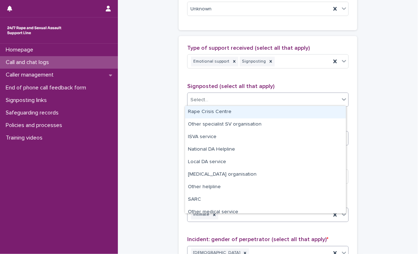
click at [230, 99] on div "Select..." at bounding box center [264, 100] width 152 height 12
click at [214, 110] on div "Rape Crisis Centre" at bounding box center [265, 112] width 161 height 13
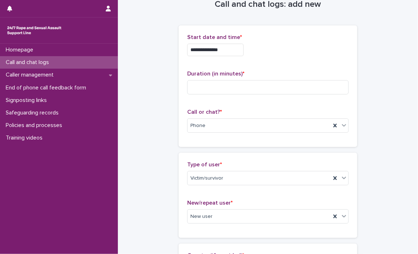
scroll to position [10, 0]
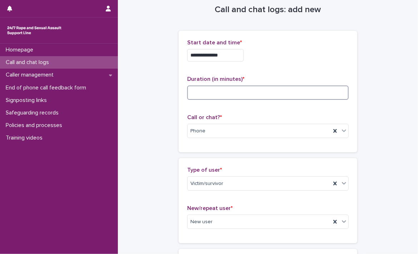
click at [231, 94] on input at bounding box center [268, 92] width 162 height 14
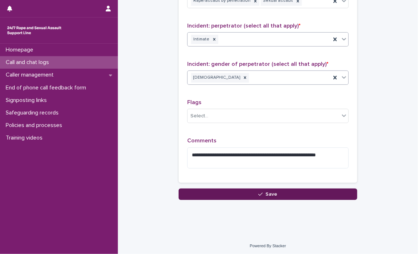
type input "**"
click at [292, 190] on button "Save" at bounding box center [268, 193] width 179 height 11
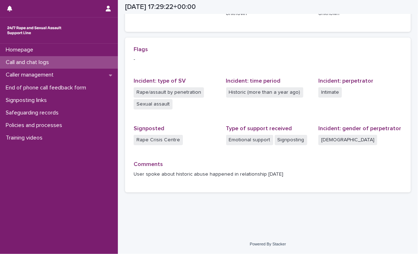
scroll to position [144, 0]
click at [91, 63] on div "Call and chat logs" at bounding box center [59, 62] width 118 height 13
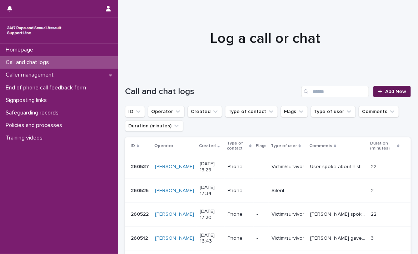
click at [392, 88] on link "Add New" at bounding box center [393, 91] width 38 height 11
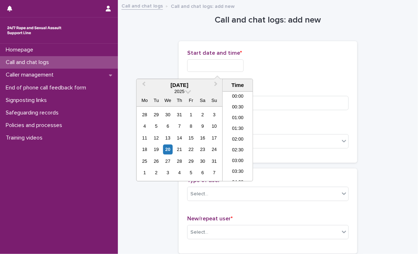
click at [221, 67] on input "text" at bounding box center [215, 65] width 56 height 13
click at [237, 135] on li "18:30" at bounding box center [238, 136] width 30 height 11
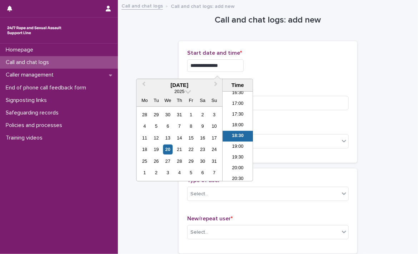
click at [228, 63] on input "**********" at bounding box center [215, 65] width 56 height 13
type input "**********"
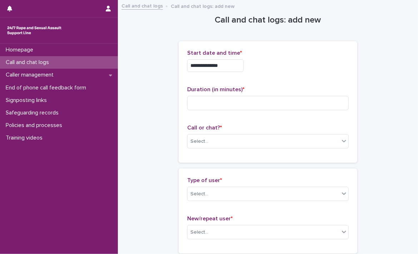
click at [286, 71] on div "**********" at bounding box center [268, 65] width 162 height 13
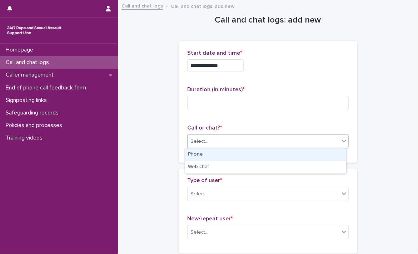
click at [227, 137] on div "Select..." at bounding box center [264, 142] width 152 height 12
click at [215, 156] on div "Phone" at bounding box center [265, 154] width 161 height 13
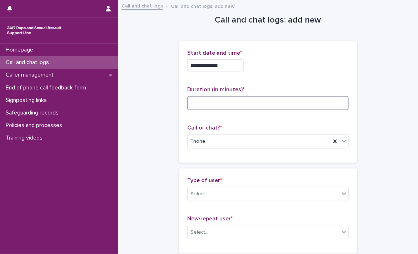
click at [269, 100] on input at bounding box center [268, 103] width 162 height 14
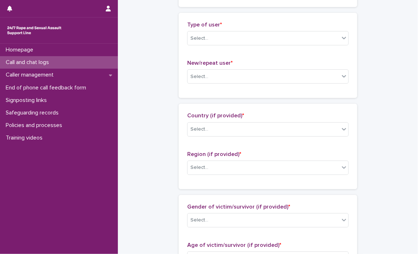
scroll to position [153, 0]
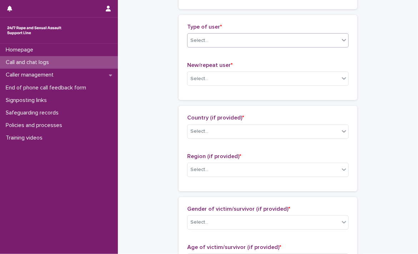
type input "*"
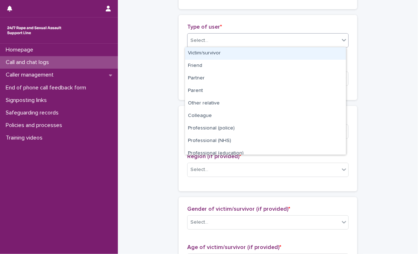
click at [315, 39] on div "Select..." at bounding box center [264, 41] width 152 height 12
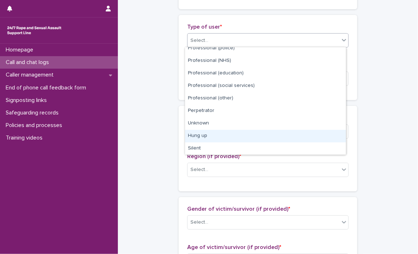
click at [275, 135] on div "Hung up" at bounding box center [265, 136] width 161 height 13
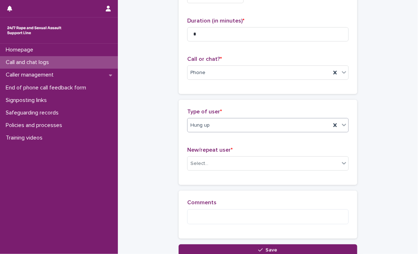
scroll to position [126, 0]
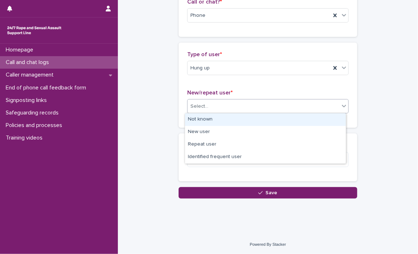
click at [252, 107] on div "Select..." at bounding box center [264, 106] width 152 height 12
click at [220, 119] on div "Not known" at bounding box center [265, 119] width 161 height 13
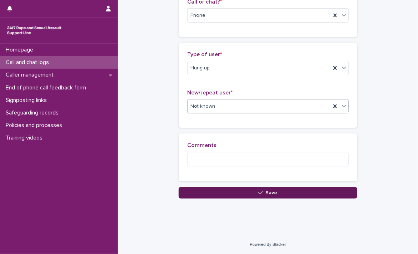
click at [227, 193] on button "Save" at bounding box center [268, 192] width 179 height 11
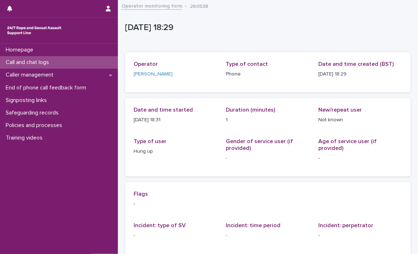
click at [135, 6] on link "Operator monitoring form" at bounding box center [152, 5] width 61 height 8
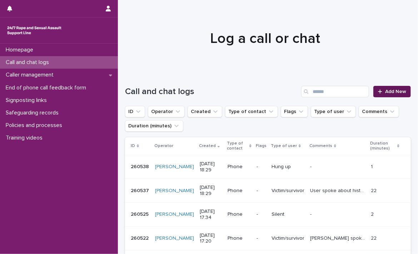
click at [386, 94] on link "Add New" at bounding box center [393, 91] width 38 height 11
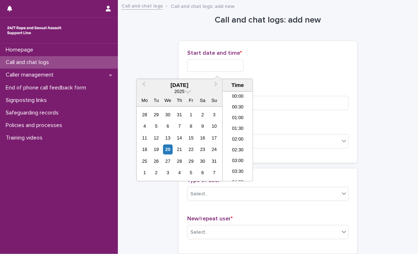
scroll to position [358, 0]
click at [237, 66] on input "text" at bounding box center [215, 65] width 56 height 13
click at [241, 137] on li "18:30" at bounding box center [238, 136] width 30 height 11
click at [242, 68] on input "**********" at bounding box center [215, 65] width 56 height 13
type input "**********"
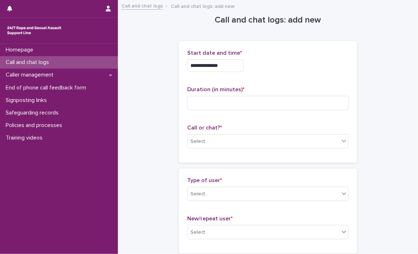
click at [307, 73] on div "**********" at bounding box center [268, 64] width 162 height 28
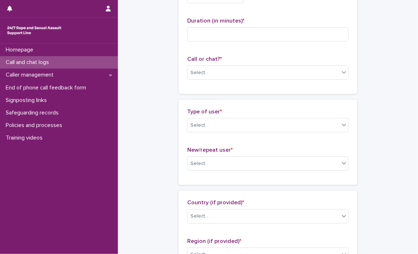
scroll to position [76, 0]
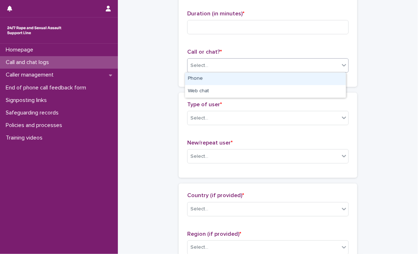
click at [240, 66] on div "Select..." at bounding box center [264, 66] width 152 height 12
click at [200, 79] on div "Phone" at bounding box center [265, 79] width 161 height 13
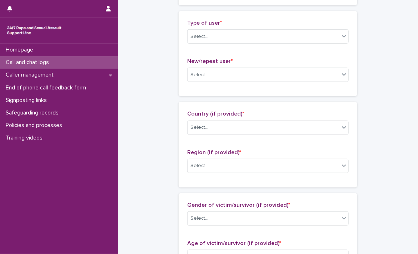
scroll to position [161, 0]
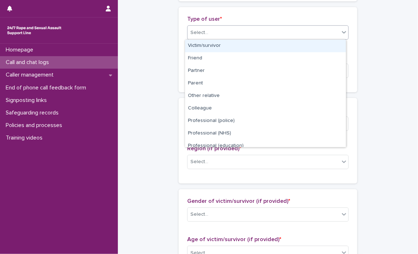
click at [267, 32] on div "Select..." at bounding box center [264, 33] width 152 height 12
click at [309, 47] on div "Victim/survivor" at bounding box center [265, 46] width 161 height 13
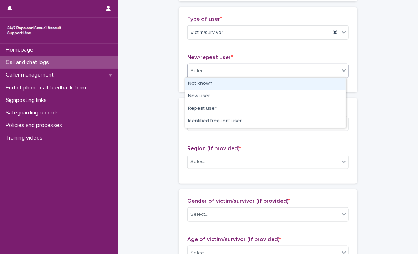
click at [251, 72] on div "Select..." at bounding box center [264, 71] width 152 height 12
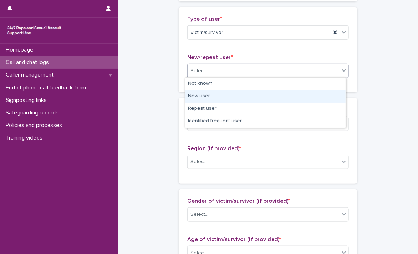
click at [206, 97] on div "New user" at bounding box center [265, 96] width 161 height 13
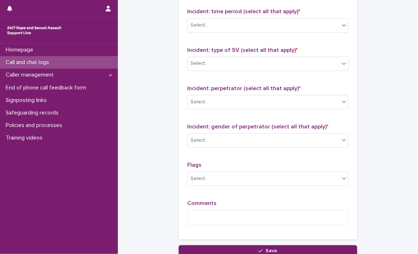
scroll to position [574, 0]
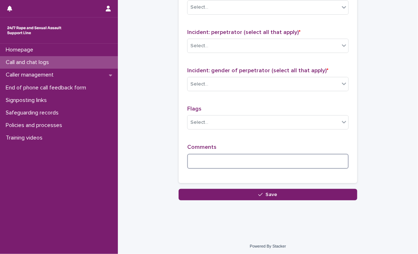
click at [193, 159] on textarea at bounding box center [268, 161] width 162 height 15
click at [229, 154] on textarea "*****" at bounding box center [268, 161] width 162 height 15
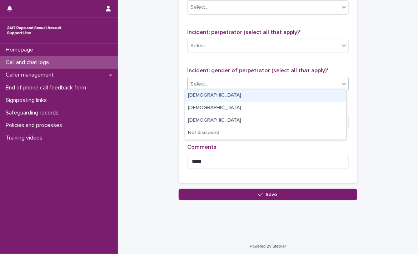
click at [224, 83] on div "Select..." at bounding box center [264, 84] width 152 height 12
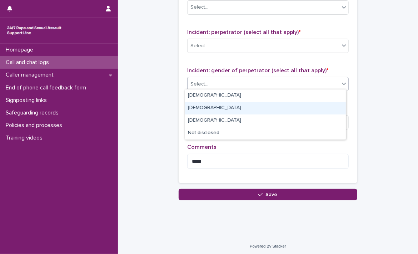
click at [215, 105] on div "Female" at bounding box center [265, 108] width 161 height 13
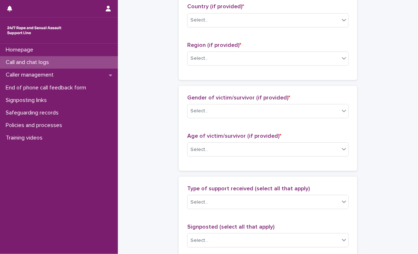
scroll to position [262, 0]
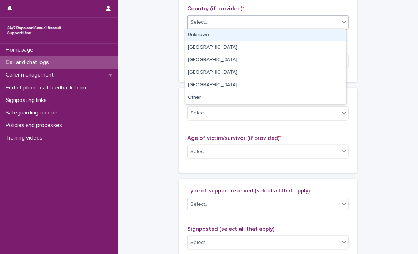
click at [277, 20] on div "Select..." at bounding box center [264, 22] width 152 height 12
click at [233, 35] on div "Unknown" at bounding box center [265, 35] width 161 height 13
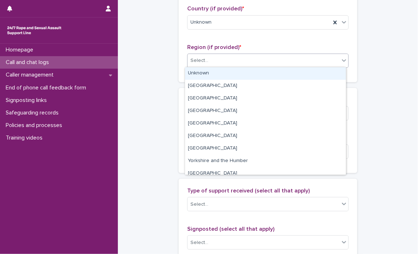
drag, startPoint x: 217, startPoint y: 58, endPoint x: 206, endPoint y: 73, distance: 19.5
click at [206, 73] on body "**********" at bounding box center [209, 127] width 418 height 254
click at [206, 73] on div "Unknown" at bounding box center [265, 73] width 161 height 13
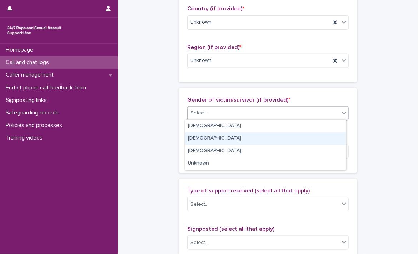
drag, startPoint x: 202, startPoint y: 112, endPoint x: 197, endPoint y: 139, distance: 27.6
click at [197, 139] on body "**********" at bounding box center [209, 127] width 418 height 254
click at [197, 139] on div "Male" at bounding box center [265, 138] width 161 height 13
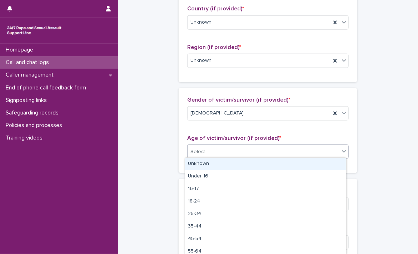
drag, startPoint x: 200, startPoint y: 150, endPoint x: 201, endPoint y: 165, distance: 15.0
click at [201, 165] on body "**********" at bounding box center [209, 127] width 418 height 254
click at [201, 165] on div "Unknown" at bounding box center [265, 164] width 161 height 13
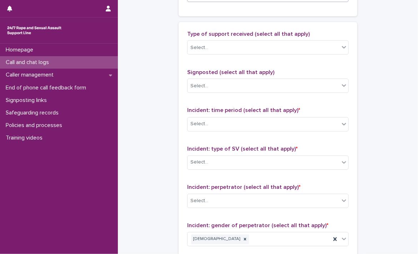
scroll to position [429, 0]
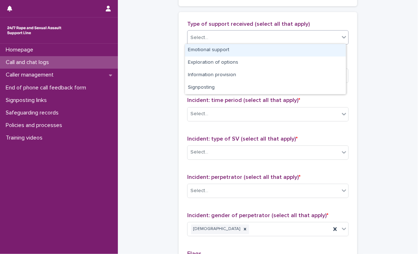
click at [255, 39] on div "Select..." at bounding box center [264, 38] width 152 height 12
click at [226, 50] on div "Emotional support" at bounding box center [265, 50] width 161 height 13
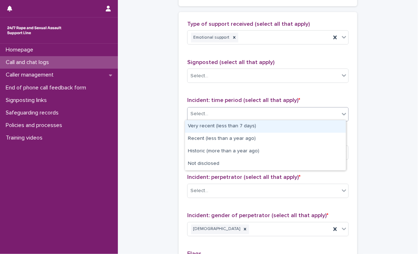
click at [212, 111] on div "Select..." at bounding box center [264, 114] width 152 height 12
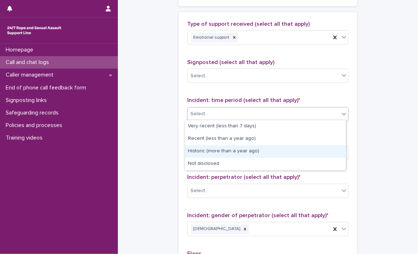
click at [211, 148] on div "Historic (more than a year ago)" at bounding box center [265, 151] width 161 height 13
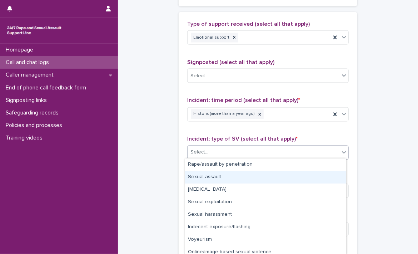
click at [207, 190] on body "**********" at bounding box center [209, 127] width 418 height 254
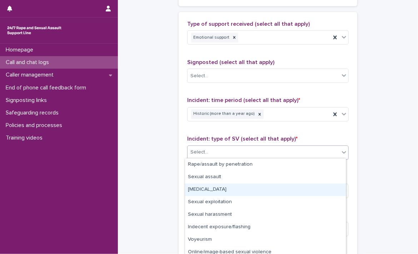
click at [207, 190] on div "Child sexual abuse" at bounding box center [265, 189] width 161 height 13
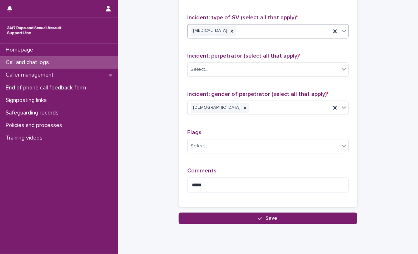
scroll to position [555, 0]
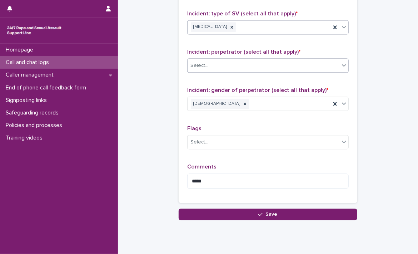
click at [229, 63] on div "Select..." at bounding box center [264, 66] width 152 height 12
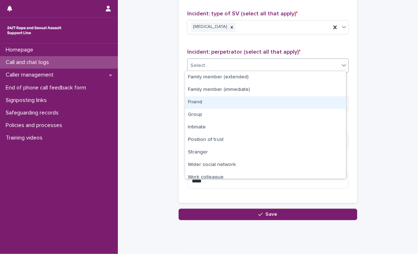
scroll to position [30, 0]
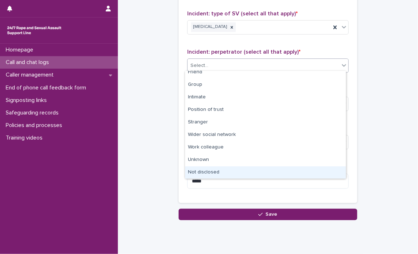
click at [211, 172] on div "Not disclosed" at bounding box center [265, 172] width 161 height 13
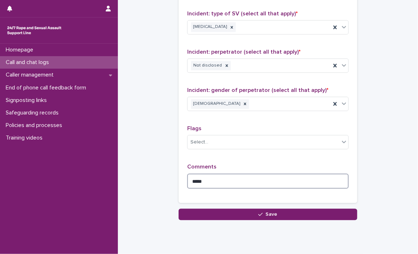
click at [187, 180] on textarea "*****" at bounding box center [268, 180] width 162 height 15
click at [275, 179] on textarea "**********" at bounding box center [268, 180] width 162 height 15
click at [307, 181] on textarea "**********" at bounding box center [268, 180] width 162 height 15
click at [337, 179] on textarea "**********" at bounding box center [268, 180] width 162 height 15
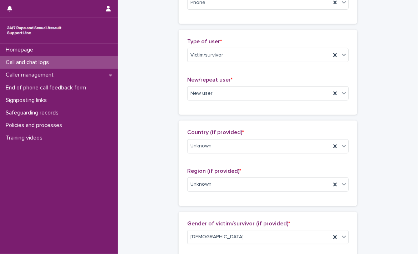
scroll to position [138, 0]
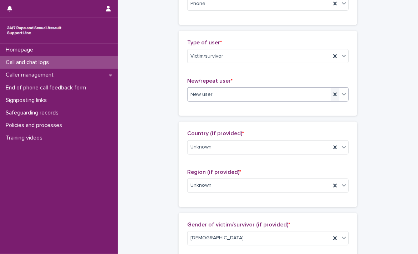
click at [334, 93] on icon at bounding box center [335, 95] width 3 height 4
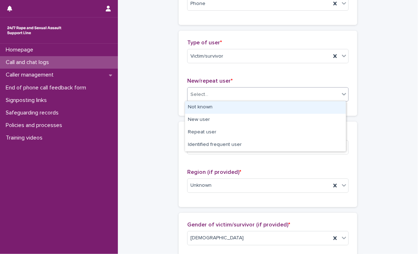
click at [332, 93] on div "Select..." at bounding box center [264, 95] width 152 height 12
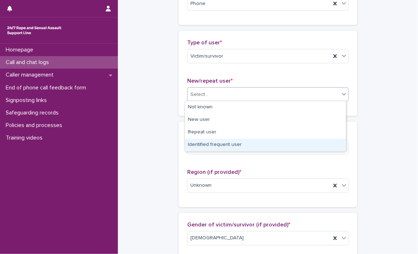
click at [273, 145] on div "Identified frequent user" at bounding box center [265, 145] width 161 height 13
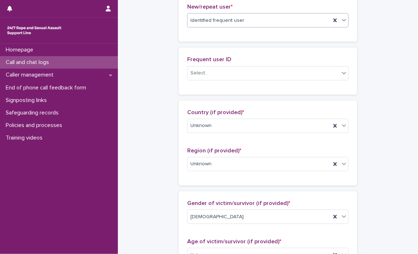
scroll to position [222, 0]
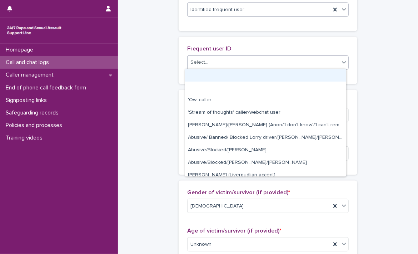
click at [304, 62] on div "Select..." at bounding box center [264, 62] width 152 height 12
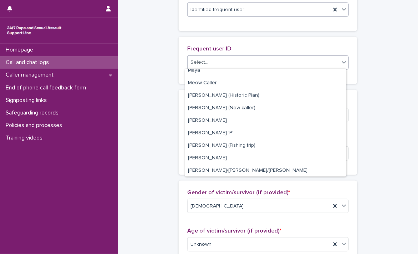
scroll to position [857, 0]
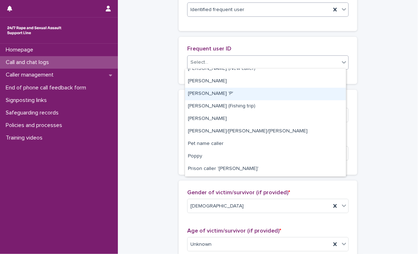
click at [259, 98] on div "[PERSON_NAME] 'P'" at bounding box center [265, 94] width 161 height 13
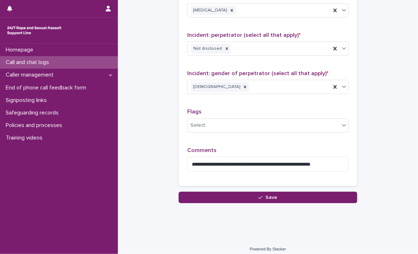
scroll to position [627, 0]
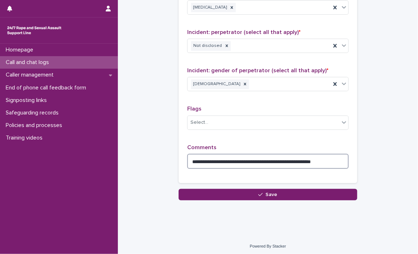
click at [343, 157] on textarea "**********" at bounding box center [268, 161] width 162 height 15
type textarea "**********"
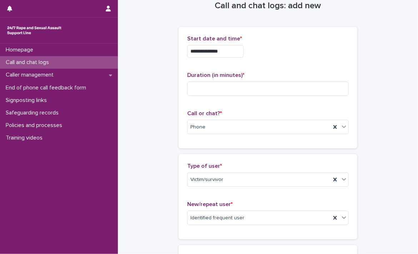
scroll to position [0, 0]
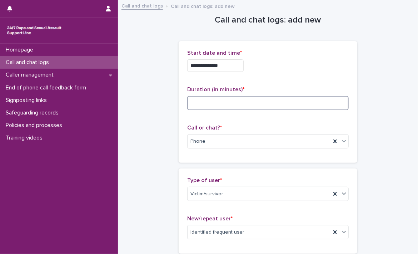
click at [251, 103] on input at bounding box center [268, 103] width 162 height 14
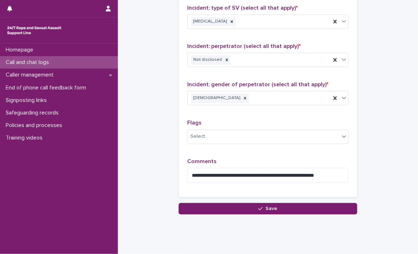
scroll to position [627, 0]
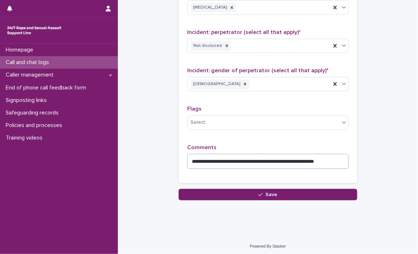
type input "**"
click at [345, 154] on textarea "**********" at bounding box center [268, 161] width 162 height 15
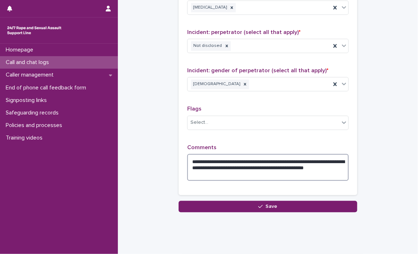
click at [193, 164] on textarea "**********" at bounding box center [268, 167] width 162 height 27
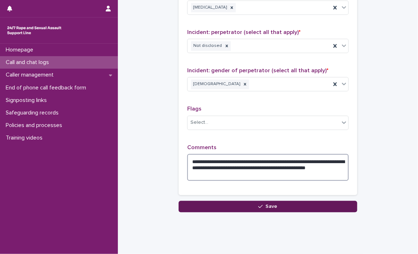
type textarea "**********"
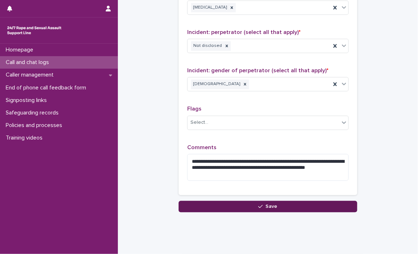
click at [266, 204] on span "Save" at bounding box center [272, 206] width 12 height 5
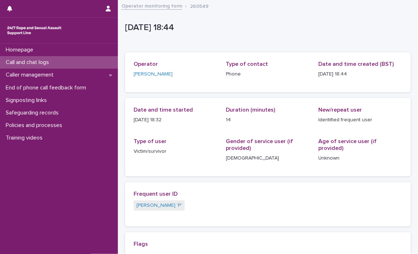
click at [147, 3] on link "Operator monitoring form" at bounding box center [152, 5] width 61 height 8
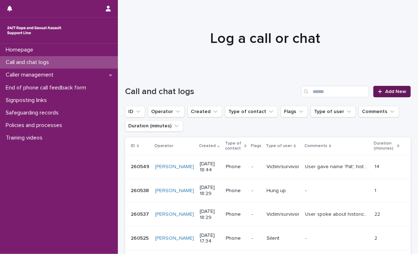
click at [402, 90] on link "Add New" at bounding box center [393, 91] width 38 height 11
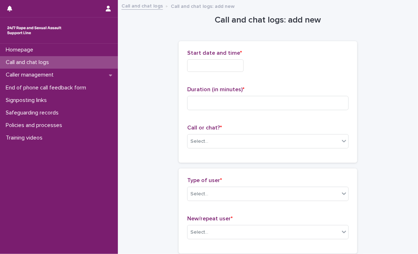
click at [228, 64] on input "text" at bounding box center [215, 65] width 56 height 13
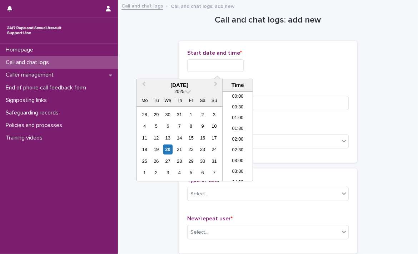
scroll to position [368, 0]
click at [242, 135] on li "19:00" at bounding box center [238, 136] width 30 height 11
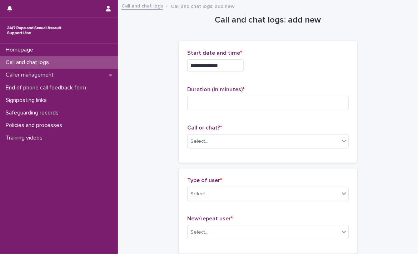
click at [235, 65] on input "**********" at bounding box center [215, 65] width 56 height 13
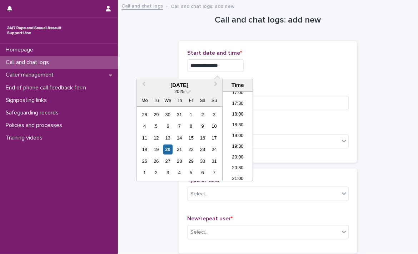
type input "**********"
click at [300, 69] on div "**********" at bounding box center [268, 65] width 162 height 13
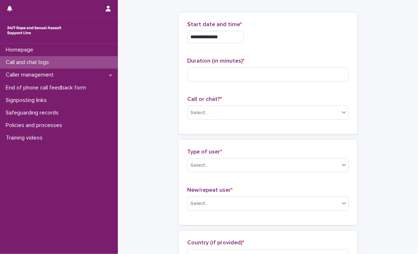
scroll to position [26, 0]
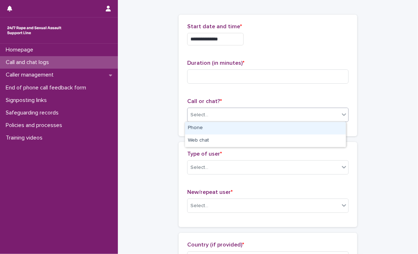
click at [218, 113] on div "Select..." at bounding box center [264, 115] width 152 height 12
click at [200, 127] on div "Phone" at bounding box center [265, 128] width 161 height 13
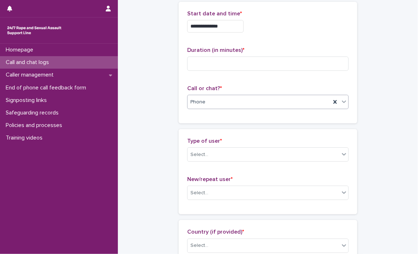
scroll to position [40, 0]
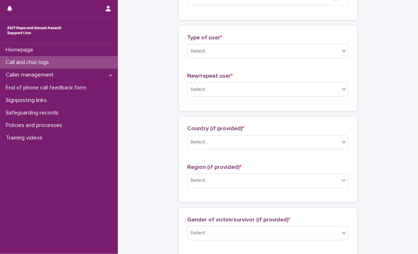
scroll to position [146, 0]
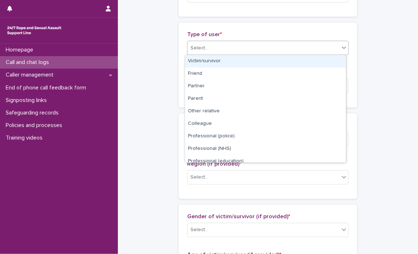
click at [248, 50] on div "Select..." at bounding box center [264, 48] width 152 height 12
click at [227, 64] on div "Victim/survivor" at bounding box center [265, 61] width 161 height 13
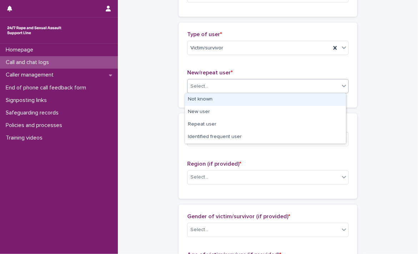
drag, startPoint x: 213, startPoint y: 88, endPoint x: 203, endPoint y: 103, distance: 17.9
click at [203, 103] on body "**********" at bounding box center [209, 127] width 418 height 254
click at [203, 103] on div "Not known" at bounding box center [265, 99] width 161 height 13
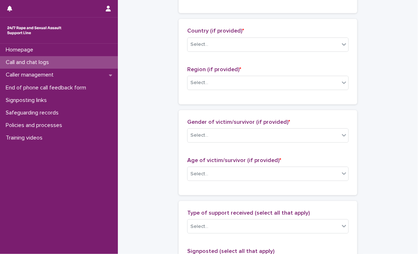
scroll to position [243, 0]
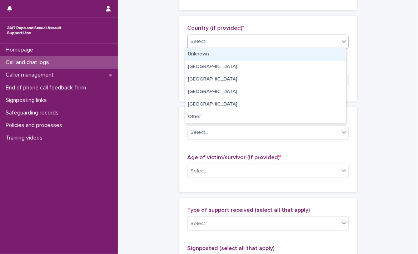
click at [251, 44] on div "Select..." at bounding box center [264, 42] width 152 height 12
click at [229, 55] on div "Unknown" at bounding box center [265, 54] width 161 height 13
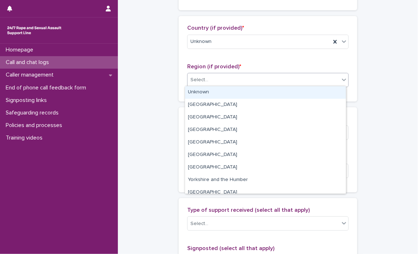
drag, startPoint x: 212, startPoint y: 84, endPoint x: 203, endPoint y: 93, distance: 13.1
click at [203, 93] on body "**********" at bounding box center [209, 127] width 418 height 254
click at [203, 93] on div "Unknown" at bounding box center [265, 92] width 161 height 13
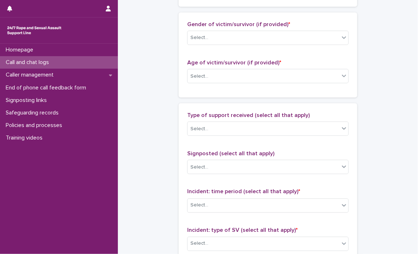
scroll to position [339, 0]
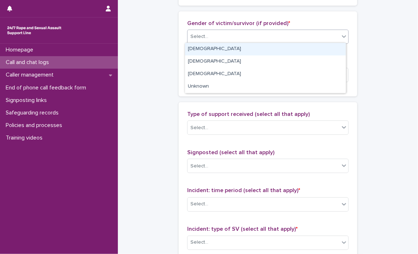
click at [258, 38] on div "Select..." at bounding box center [264, 37] width 152 height 12
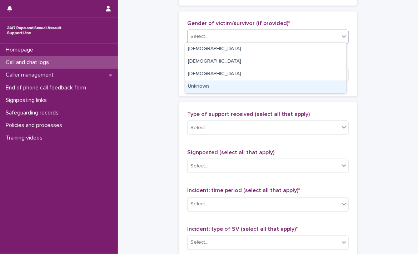
click at [202, 87] on div "Unknown" at bounding box center [265, 86] width 161 height 13
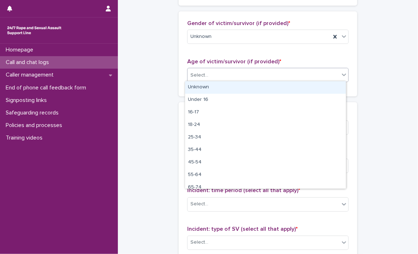
drag, startPoint x: 223, startPoint y: 75, endPoint x: 207, endPoint y: 87, distance: 19.7
click at [207, 87] on body "**********" at bounding box center [209, 127] width 418 height 254
click at [207, 87] on div "Unknown" at bounding box center [265, 87] width 161 height 13
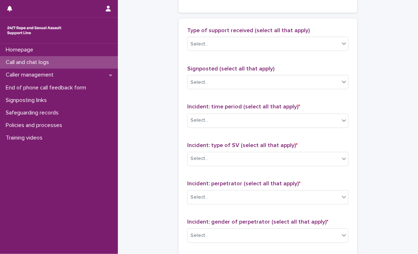
scroll to position [428, 0]
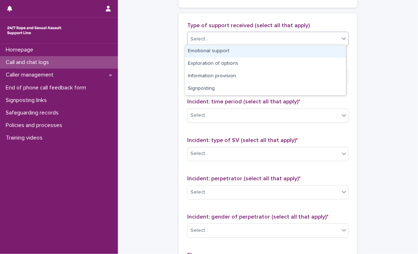
click at [288, 37] on div "Select..." at bounding box center [264, 39] width 152 height 12
click at [244, 52] on div "Emotional support" at bounding box center [265, 51] width 161 height 13
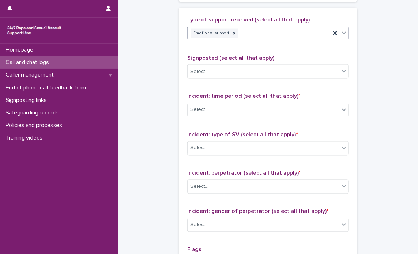
scroll to position [438, 0]
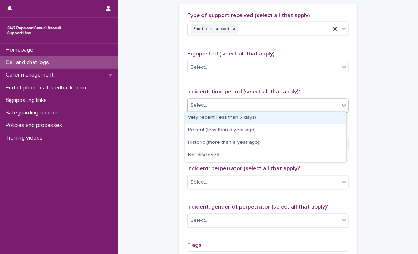
click at [256, 104] on div "Select..." at bounding box center [264, 106] width 152 height 12
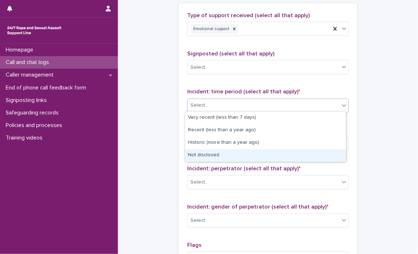
click at [222, 154] on div "Not disclosed" at bounding box center [265, 155] width 161 height 13
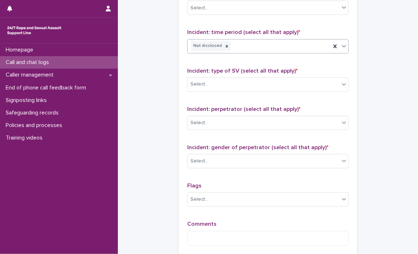
scroll to position [498, 0]
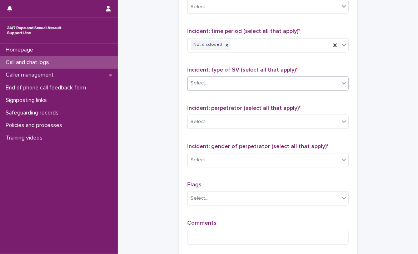
drag, startPoint x: 259, startPoint y: 89, endPoint x: 247, endPoint y: 77, distance: 16.7
click at [247, 77] on div "Incident: type of SV (select all that apply) * Select..." at bounding box center [268, 82] width 162 height 30
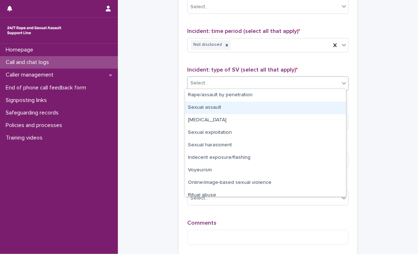
drag, startPoint x: 247, startPoint y: 77, endPoint x: 343, endPoint y: 109, distance: 101.0
click at [343, 109] on body "**********" at bounding box center [209, 127] width 418 height 254
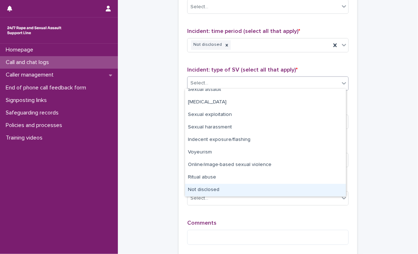
click at [211, 184] on div "Not disclosed" at bounding box center [265, 190] width 161 height 13
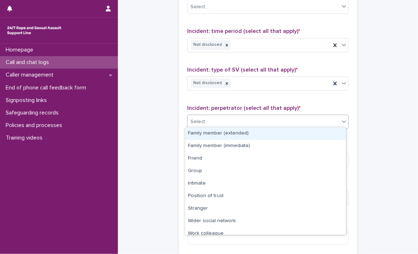
click at [212, 119] on div "Select..." at bounding box center [264, 122] width 152 height 12
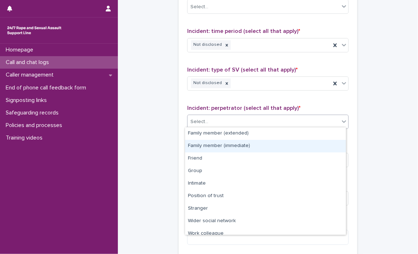
scroll to position [30, 0]
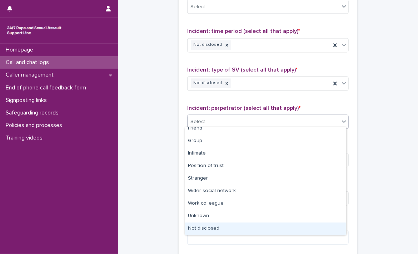
click at [272, 222] on div "Not disclosed" at bounding box center [265, 228] width 161 height 13
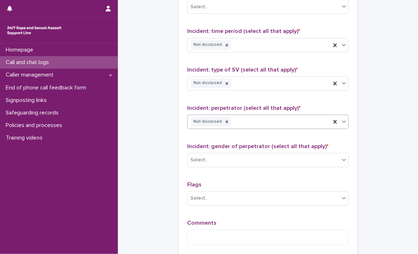
scroll to position [574, 0]
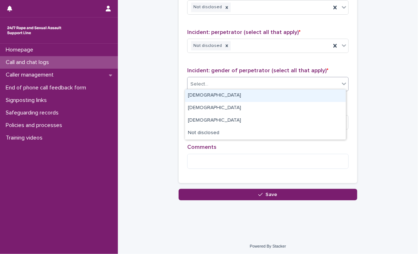
click at [310, 87] on div "Select..." at bounding box center [264, 84] width 152 height 12
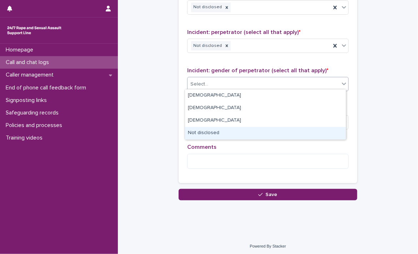
click at [229, 138] on div "Not disclosed" at bounding box center [265, 133] width 161 height 13
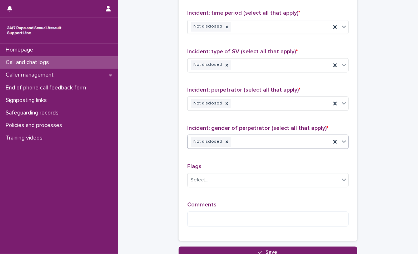
scroll to position [520, 0]
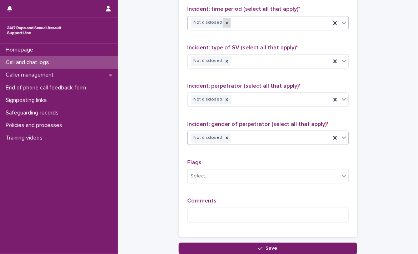
click at [225, 23] on icon at bounding box center [227, 23] width 5 height 5
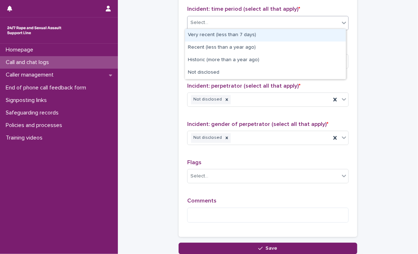
click at [223, 23] on div "Select..." at bounding box center [264, 23] width 152 height 12
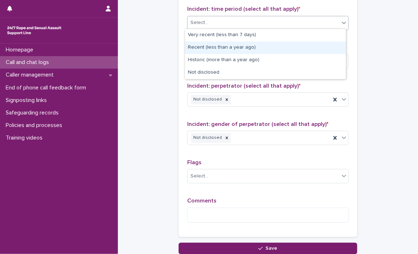
click at [226, 46] on div "Recent (less than a year ago)" at bounding box center [265, 47] width 161 height 13
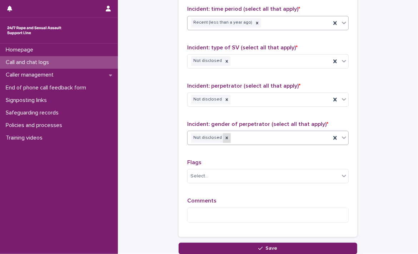
click at [225, 138] on icon at bounding box center [227, 138] width 5 height 5
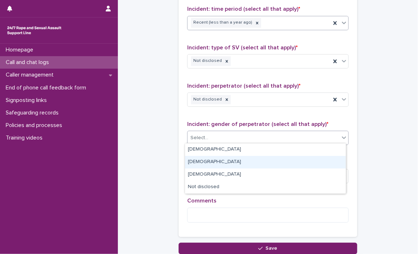
click at [206, 152] on body "**********" at bounding box center [209, 127] width 418 height 254
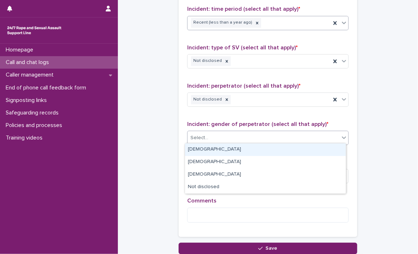
click at [206, 152] on div "Male" at bounding box center [265, 149] width 161 height 13
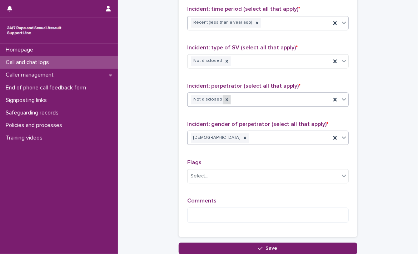
click at [225, 98] on icon at bounding box center [227, 99] width 5 height 5
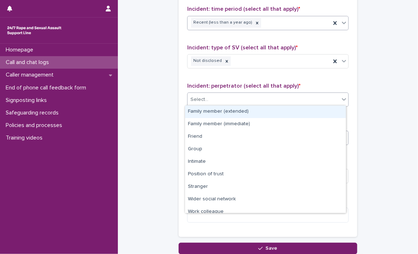
click at [223, 98] on div "Select..." at bounding box center [264, 100] width 152 height 12
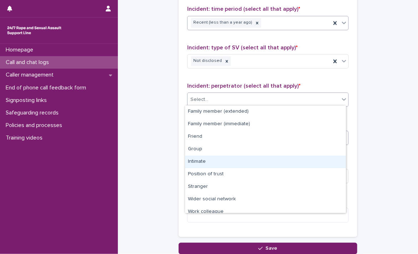
click at [205, 159] on div "Intimate" at bounding box center [265, 162] width 161 height 13
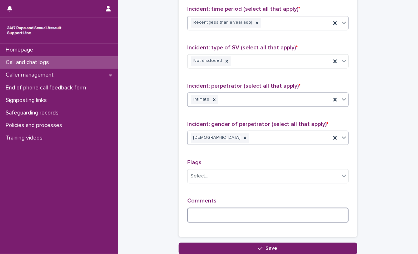
click at [200, 214] on textarea at bounding box center [268, 215] width 162 height 15
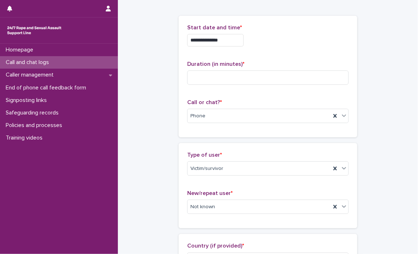
scroll to position [0, 0]
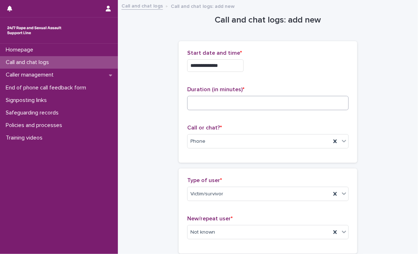
type textarea "**********"
click at [264, 104] on input at bounding box center [268, 103] width 162 height 14
click at [282, 100] on input at bounding box center [268, 103] width 162 height 14
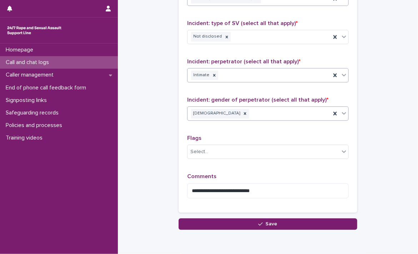
scroll to position [574, 0]
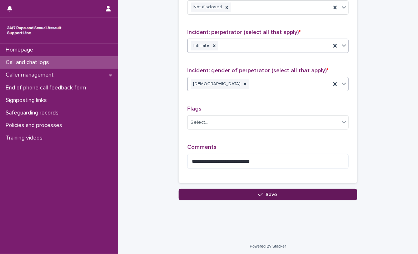
type input "**"
click at [295, 191] on button "Save" at bounding box center [268, 194] width 179 height 11
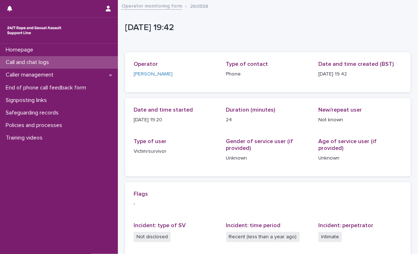
click at [150, 7] on link "Operator monitoring form" at bounding box center [152, 5] width 61 height 8
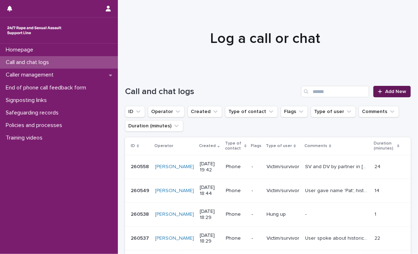
click at [394, 91] on span "Add New" at bounding box center [395, 91] width 21 height 5
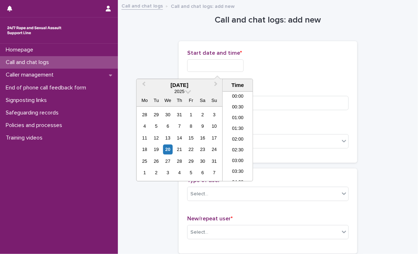
click at [238, 63] on input "text" at bounding box center [215, 65] width 56 height 13
click at [240, 131] on li "19:30" at bounding box center [238, 136] width 30 height 11
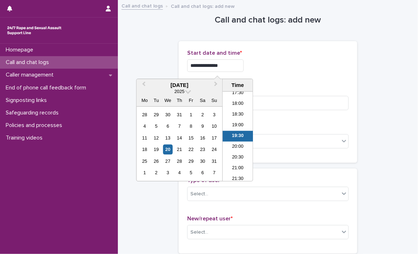
click at [236, 68] on input "**********" at bounding box center [215, 65] width 56 height 13
type input "**********"
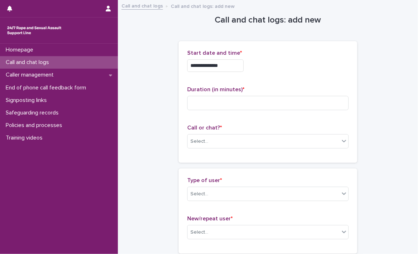
click at [266, 69] on div "**********" at bounding box center [268, 65] width 162 height 13
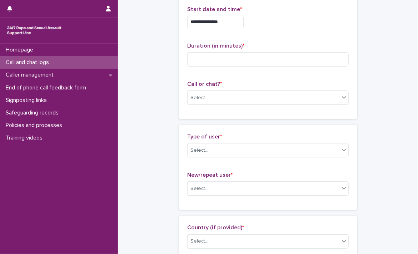
scroll to position [43, 0]
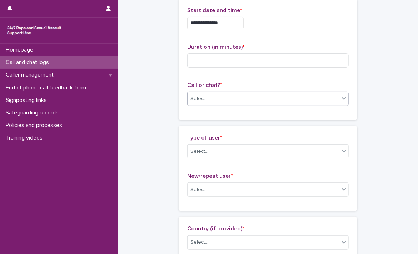
click at [208, 99] on div "Select..." at bounding box center [264, 99] width 152 height 12
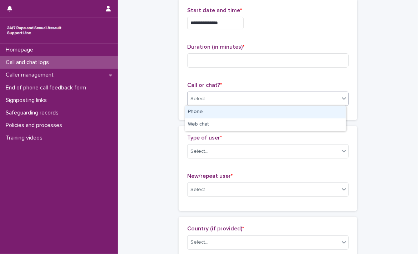
click at [208, 110] on div "Phone" at bounding box center [265, 112] width 161 height 13
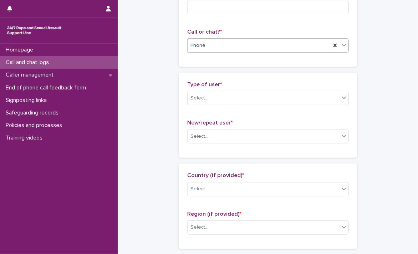
scroll to position [111, 0]
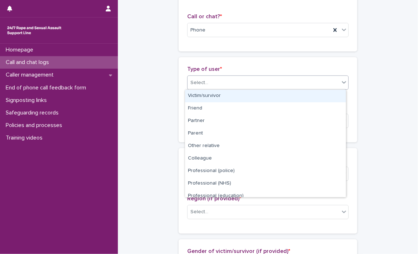
click at [282, 83] on div "Select..." at bounding box center [264, 83] width 152 height 12
click at [252, 96] on div "Victim/survivor" at bounding box center [265, 96] width 161 height 13
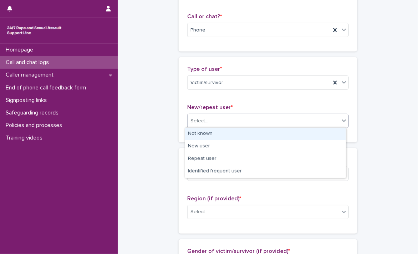
click at [222, 118] on div "Select..." at bounding box center [264, 121] width 152 height 12
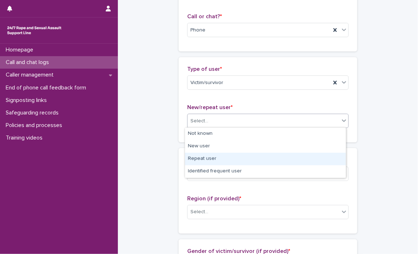
click at [207, 156] on div "Repeat user" at bounding box center [265, 159] width 161 height 13
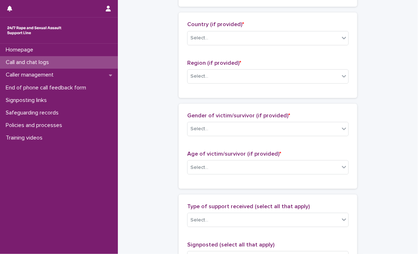
scroll to position [250, 0]
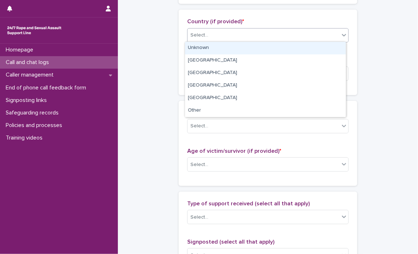
drag, startPoint x: 286, startPoint y: 39, endPoint x: 247, endPoint y: 51, distance: 40.8
click at [247, 51] on body "**********" at bounding box center [209, 127] width 418 height 254
click at [247, 51] on div "Unknown" at bounding box center [265, 48] width 161 height 13
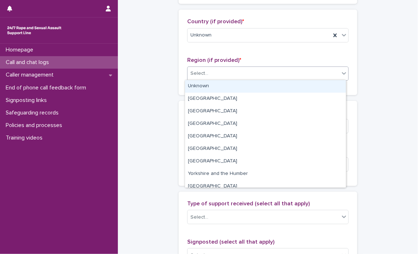
click at [218, 71] on div "Select..." at bounding box center [264, 74] width 152 height 12
click at [203, 88] on div "Unknown" at bounding box center [265, 86] width 161 height 13
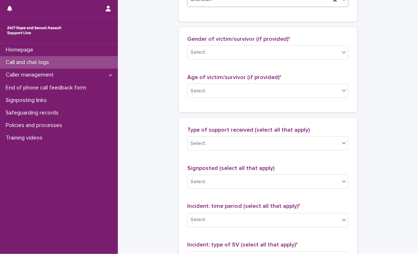
scroll to position [335, 0]
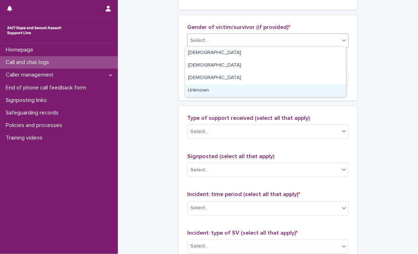
drag, startPoint x: 300, startPoint y: 42, endPoint x: 227, endPoint y: 90, distance: 87.7
click at [227, 90] on body "**********" at bounding box center [209, 127] width 418 height 254
click at [227, 90] on div "Unknown" at bounding box center [265, 90] width 161 height 13
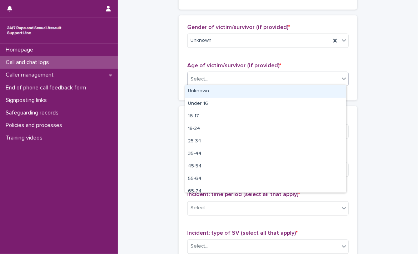
click at [216, 80] on div "Select..." at bounding box center [264, 79] width 152 height 12
click at [201, 89] on div "Unknown" at bounding box center [265, 91] width 161 height 13
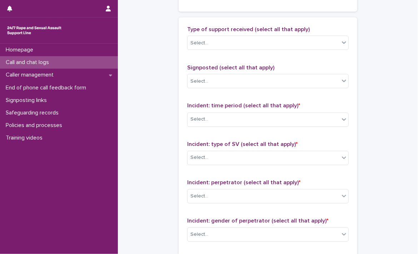
scroll to position [432, 0]
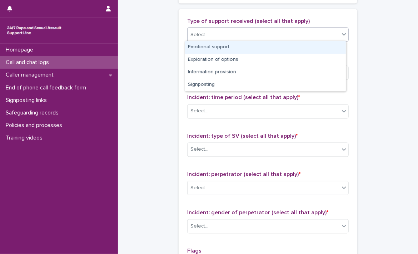
click at [306, 36] on div "Select..." at bounding box center [264, 35] width 152 height 12
click at [290, 45] on div "Emotional support" at bounding box center [265, 47] width 161 height 13
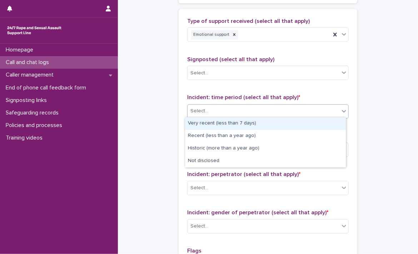
click at [234, 110] on div "Select..." at bounding box center [264, 111] width 152 height 12
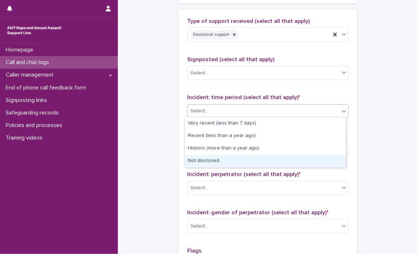
click at [215, 156] on div "Not disclosed" at bounding box center [265, 161] width 161 height 13
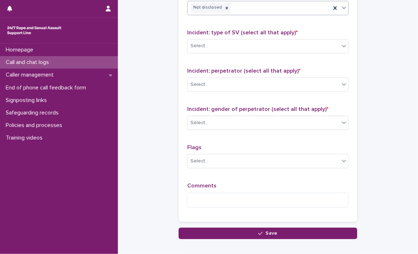
scroll to position [546, 0]
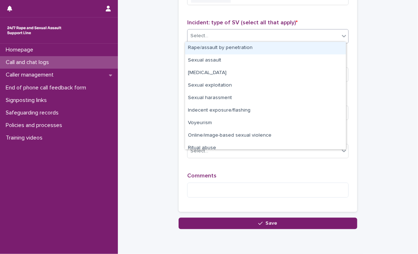
click at [320, 36] on div "Select..." at bounding box center [264, 36] width 152 height 12
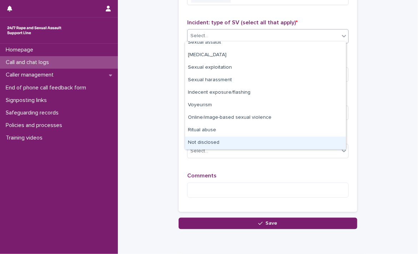
click at [195, 138] on div "Not disclosed" at bounding box center [265, 143] width 161 height 13
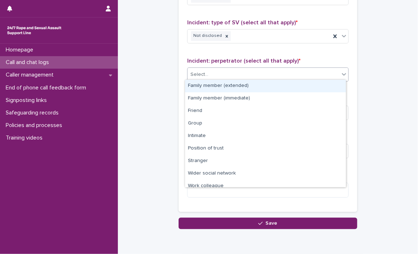
click at [232, 74] on div "Select..." at bounding box center [264, 75] width 152 height 12
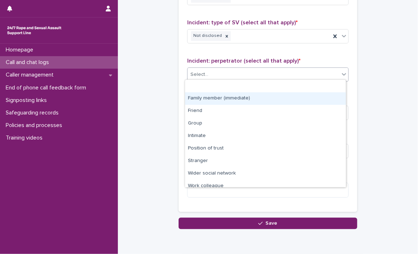
scroll to position [30, 0]
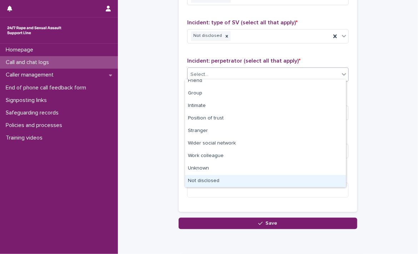
click at [246, 179] on div "Not disclosed" at bounding box center [265, 181] width 161 height 13
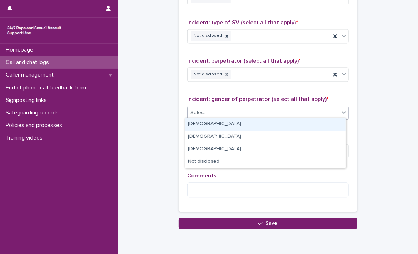
click at [248, 114] on div "Select..." at bounding box center [264, 113] width 152 height 12
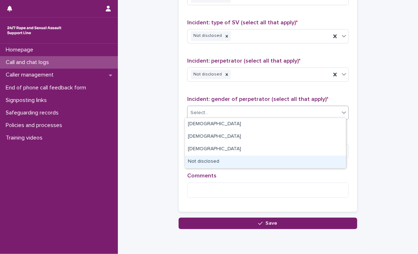
click at [228, 163] on div "Not disclosed" at bounding box center [265, 162] width 161 height 13
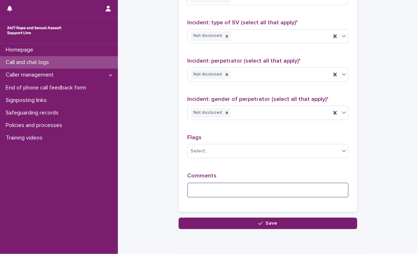
click at [208, 188] on textarea at bounding box center [268, 189] width 162 height 15
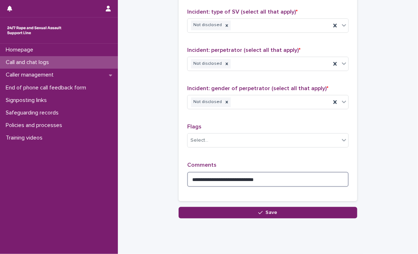
scroll to position [574, 0]
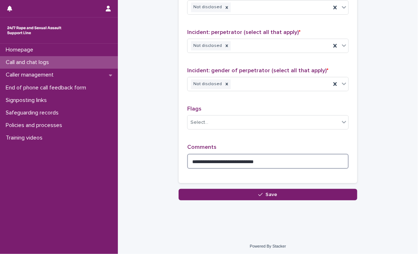
click at [272, 162] on textarea "**********" at bounding box center [268, 161] width 162 height 15
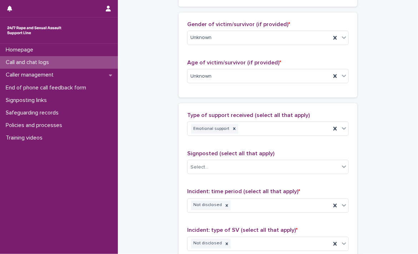
scroll to position [340, 0]
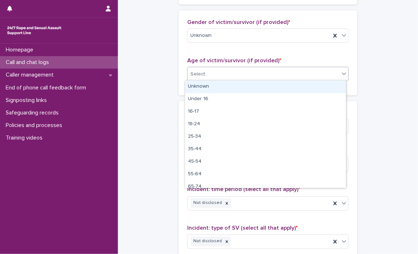
click at [333, 73] on div "Select..." at bounding box center [264, 74] width 152 height 12
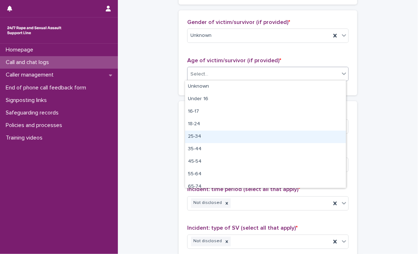
click at [293, 142] on div "25-34" at bounding box center [265, 137] width 161 height 13
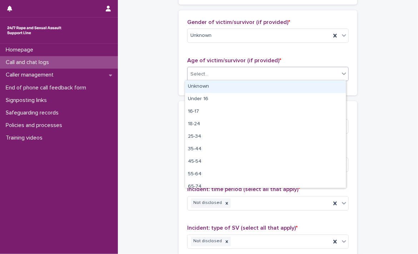
click at [331, 72] on div "Select..." at bounding box center [264, 74] width 152 height 12
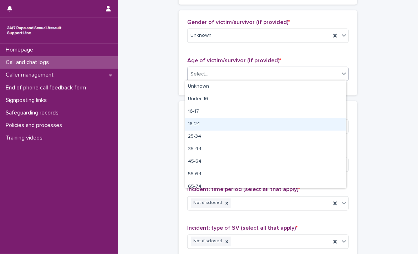
click at [271, 126] on div "18-24" at bounding box center [265, 124] width 161 height 13
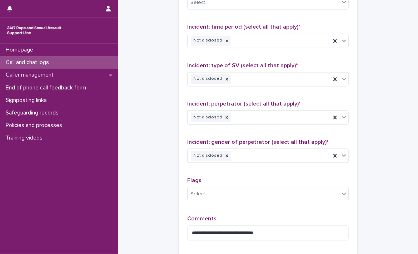
scroll to position [574, 0]
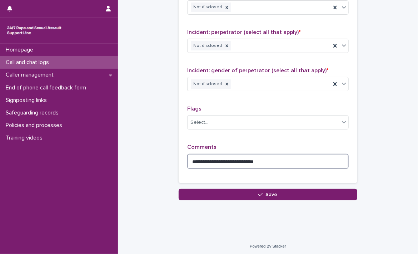
click at [293, 158] on textarea "**********" at bounding box center [268, 161] width 162 height 15
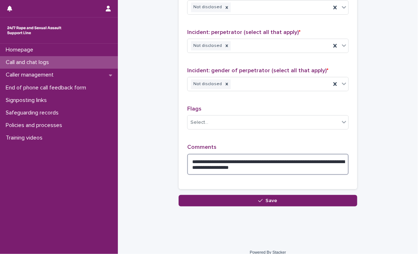
type textarea "**********"
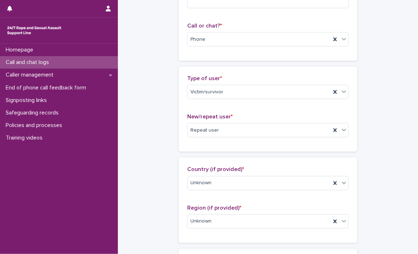
scroll to position [84, 0]
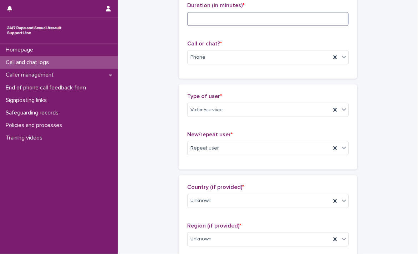
click at [261, 23] on input at bounding box center [268, 19] width 162 height 14
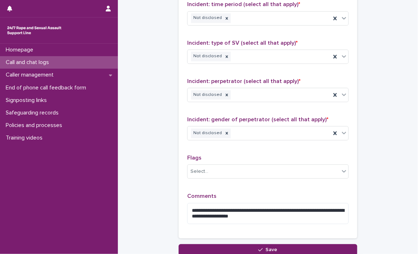
scroll to position [581, 0]
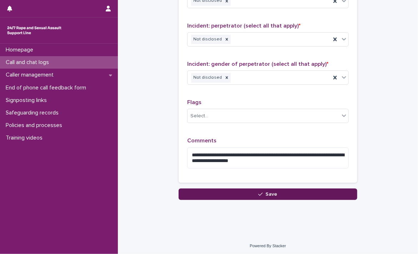
type input "**"
click at [282, 190] on button "Save" at bounding box center [268, 193] width 179 height 11
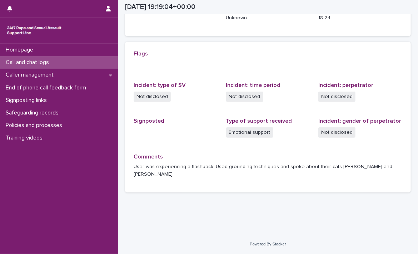
scroll to position [133, 0]
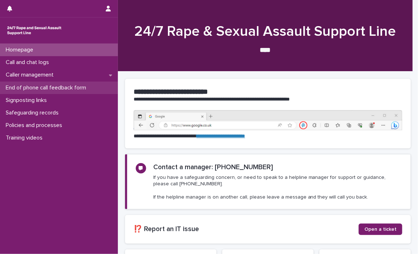
click at [59, 86] on p "End of phone call feedback form" at bounding box center [47, 87] width 89 height 7
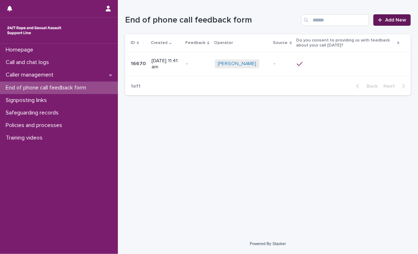
click at [402, 22] on span "Add New" at bounding box center [395, 20] width 21 height 5
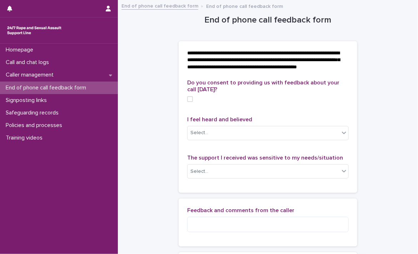
click at [188, 102] on span at bounding box center [190, 99] width 6 height 6
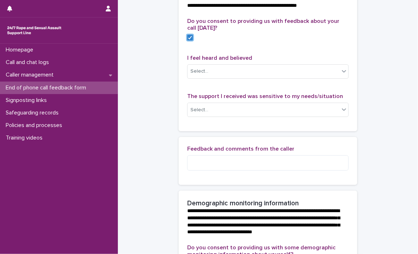
scroll to position [80, 0]
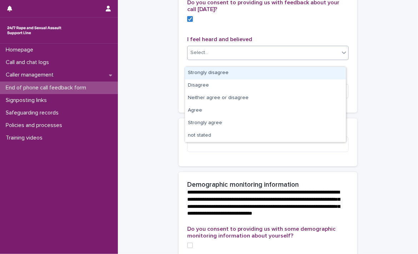
click at [280, 59] on div "Select..." at bounding box center [264, 53] width 152 height 12
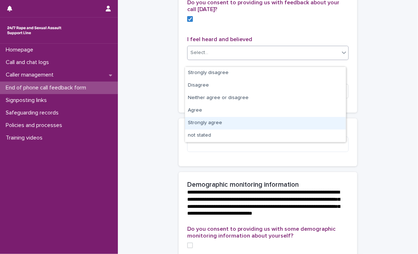
click at [219, 121] on div "Strongly agree" at bounding box center [265, 123] width 161 height 13
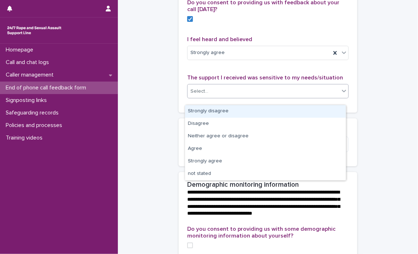
drag, startPoint x: 256, startPoint y: 97, endPoint x: 220, endPoint y: 112, distance: 39.4
click at [220, 112] on body "**********" at bounding box center [209, 127] width 418 height 254
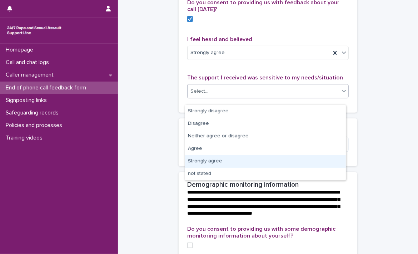
click at [214, 162] on div "Strongly agree" at bounding box center [265, 161] width 161 height 13
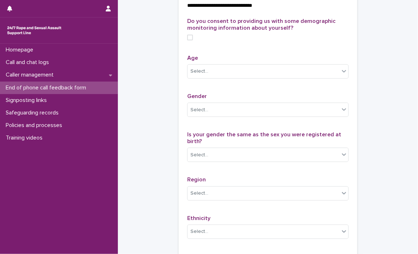
scroll to position [291, 0]
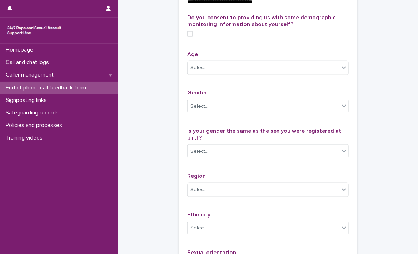
click at [183, 45] on div "Do you consent to providing us with some demographic monitoring information abo…" at bounding box center [268, 170] width 179 height 312
click at [189, 37] on span at bounding box center [190, 34] width 6 height 6
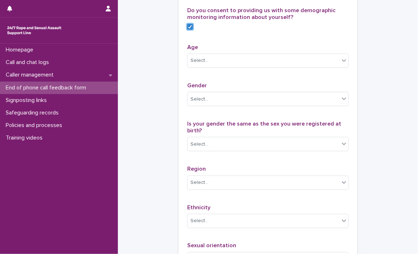
scroll to position [294, 0]
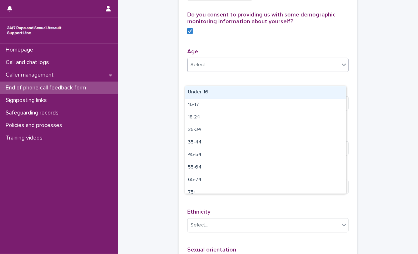
click at [299, 71] on div "Select..." at bounding box center [264, 65] width 152 height 12
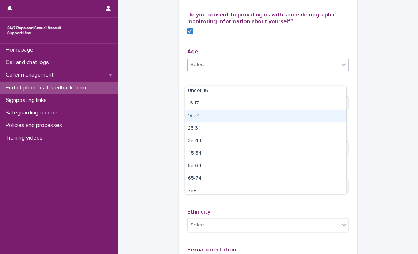
scroll to position [1, 0]
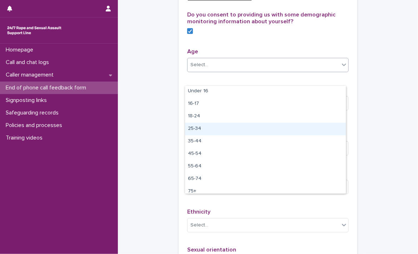
click at [237, 129] on div "25-34" at bounding box center [265, 129] width 161 height 13
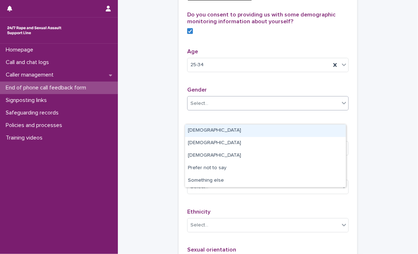
click at [235, 109] on div "Select..." at bounding box center [264, 104] width 152 height 12
click at [214, 132] on div "Female" at bounding box center [265, 130] width 161 height 13
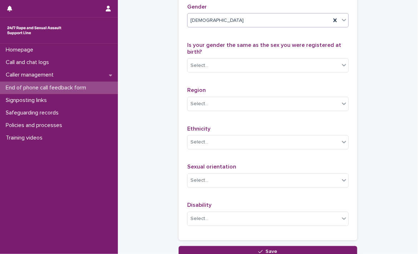
scroll to position [382, 0]
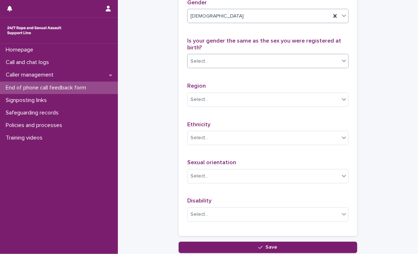
click at [207, 67] on div "Select..." at bounding box center [264, 61] width 152 height 12
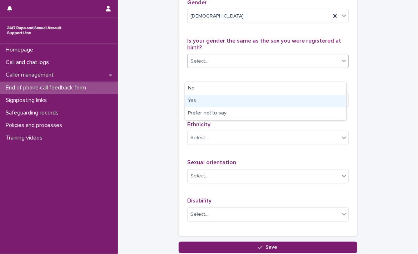
click at [200, 98] on div "Yes" at bounding box center [265, 101] width 161 height 13
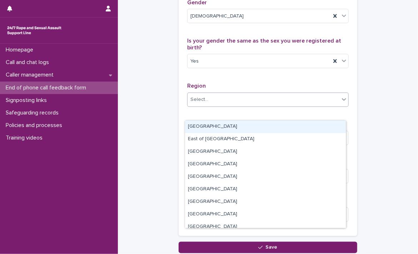
click at [212, 105] on div "Select..." at bounding box center [264, 100] width 152 height 12
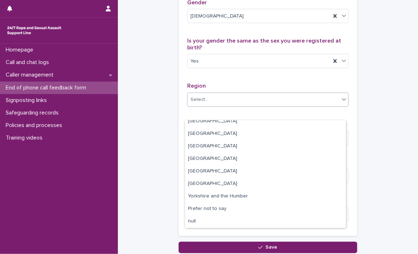
scroll to position [0, 0]
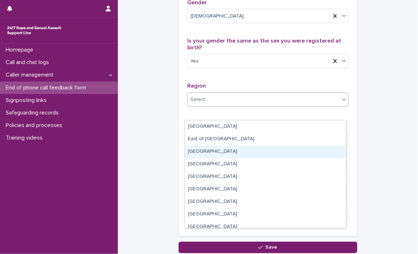
click at [226, 150] on div "Greater London" at bounding box center [265, 152] width 161 height 13
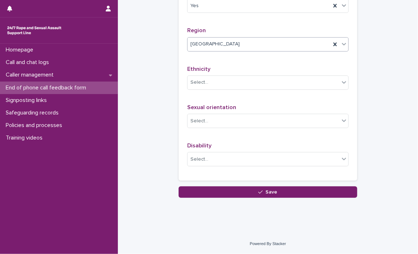
scroll to position [449, 0]
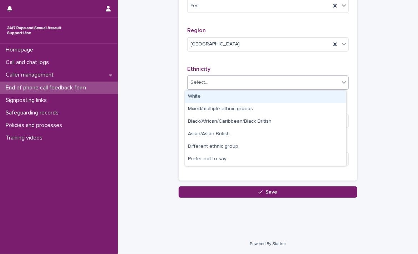
click at [227, 80] on div "Select..." at bounding box center [264, 83] width 152 height 12
click at [209, 96] on div "White" at bounding box center [265, 96] width 161 height 13
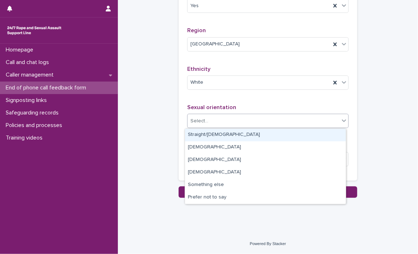
click at [207, 124] on div "Select..." at bounding box center [264, 121] width 152 height 12
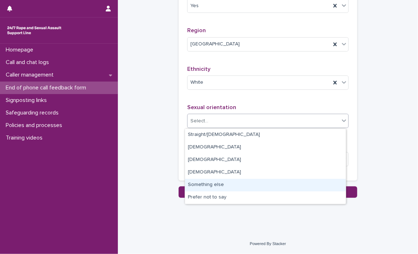
click at [216, 181] on div "Something else" at bounding box center [265, 185] width 161 height 13
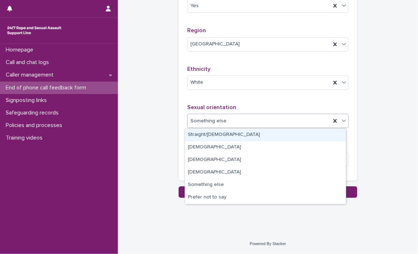
click at [295, 123] on div "Something else" at bounding box center [259, 121] width 143 height 12
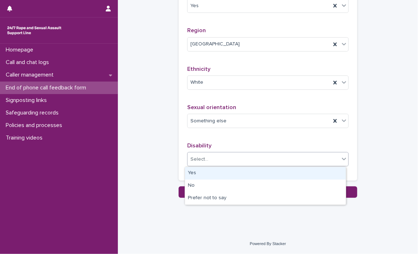
click at [225, 159] on div "Select..." at bounding box center [264, 159] width 152 height 12
click at [202, 175] on div "Yes" at bounding box center [265, 173] width 161 height 13
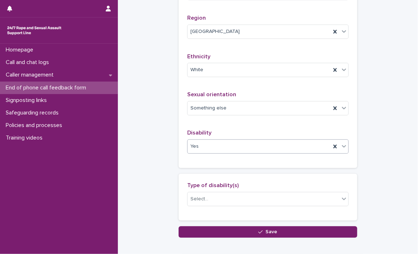
scroll to position [502, 0]
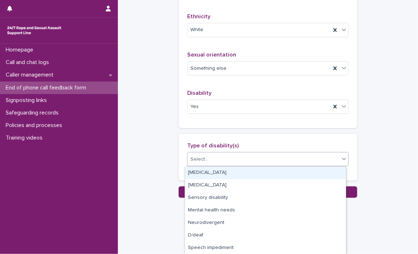
click at [274, 159] on div "Select..." at bounding box center [264, 159] width 152 height 12
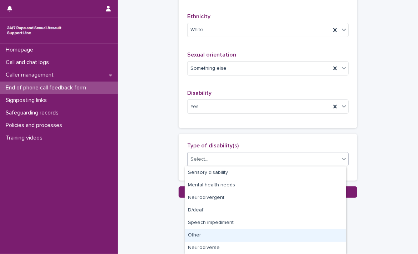
scroll to position [0, 0]
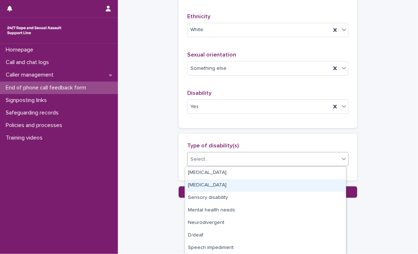
click at [236, 184] on div "Learning disability" at bounding box center [265, 185] width 161 height 13
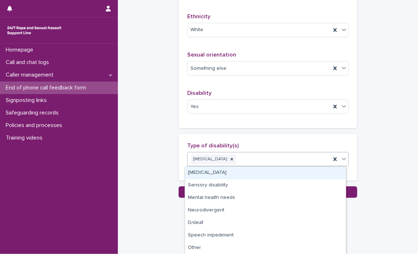
click at [248, 163] on div "Learning disability" at bounding box center [259, 159] width 143 height 13
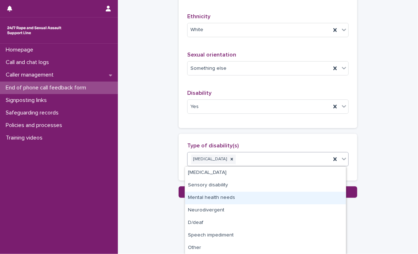
scroll to position [13, 0]
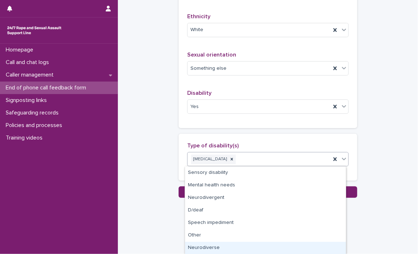
click at [205, 244] on div "Neurodiverse" at bounding box center [265, 248] width 161 height 13
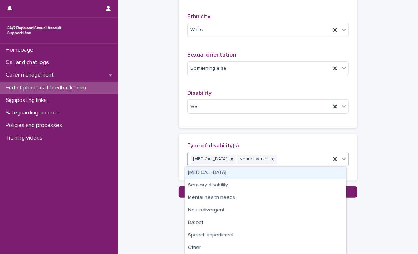
click at [292, 156] on div "Learning disability Neurodiverse" at bounding box center [259, 159] width 143 height 13
click at [258, 172] on div "Physical disability" at bounding box center [265, 173] width 161 height 13
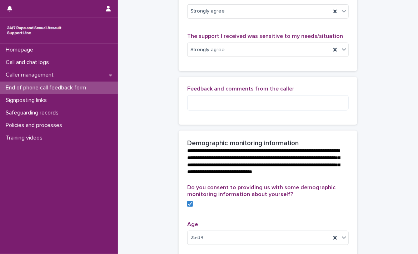
scroll to position [502, 0]
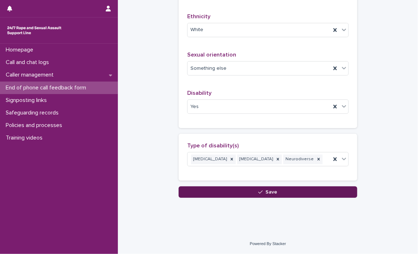
click at [259, 193] on icon "button" at bounding box center [261, 192] width 4 height 5
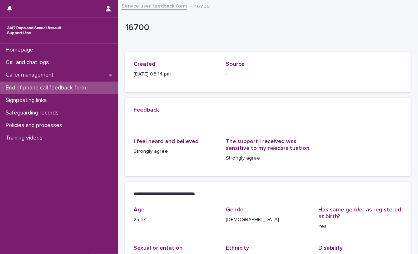
click at [156, 7] on link "Service user feedback form" at bounding box center [154, 5] width 65 height 8
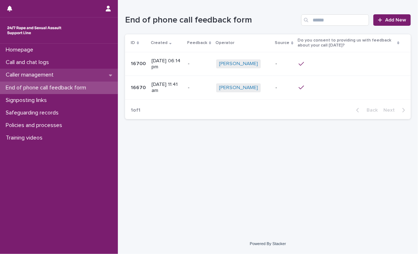
click at [33, 72] on p "Caller management" at bounding box center [31, 75] width 56 height 7
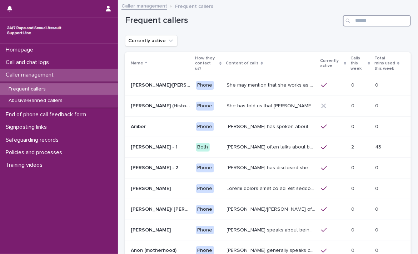
click at [366, 19] on input "Search" at bounding box center [377, 20] width 68 height 11
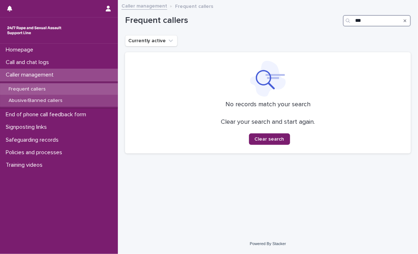
type input "***"
click at [39, 102] on p "Abusive/Banned callers" at bounding box center [35, 101] width 65 height 6
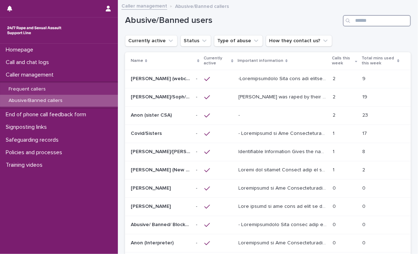
click at [390, 19] on input "Search" at bounding box center [377, 20] width 68 height 11
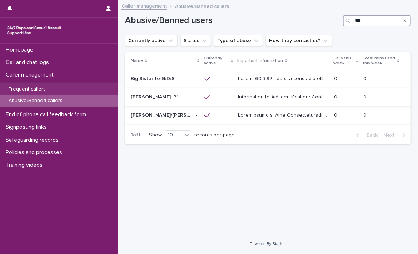
type input "***"
click at [295, 93] on p "Information to Aid Identification/ Content of Calls: Welsh accent. Discusses CS…" at bounding box center [284, 97] width 92 height 8
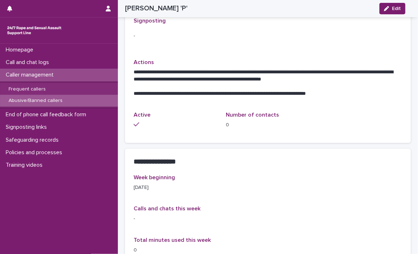
scroll to position [346, 0]
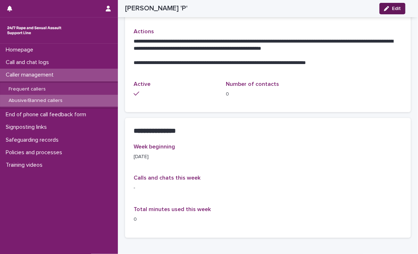
click at [404, 11] on button "Edit" at bounding box center [393, 8] width 26 height 11
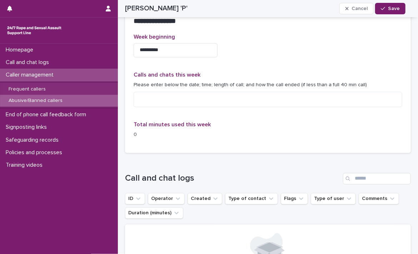
scroll to position [494, 0]
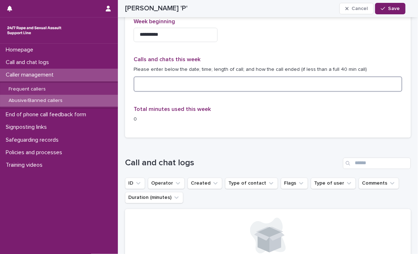
click at [213, 80] on textarea at bounding box center [268, 84] width 269 height 15
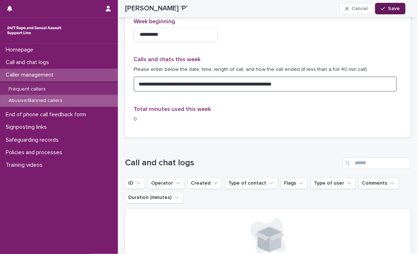
type textarea "**********"
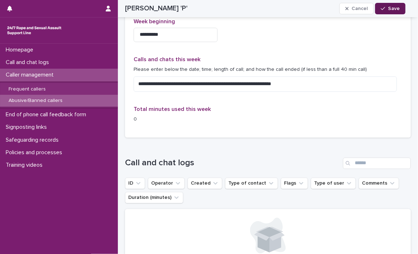
click at [394, 8] on span "Save" at bounding box center [394, 8] width 12 height 5
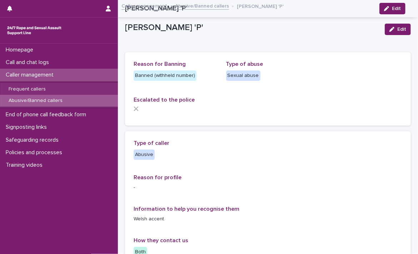
scroll to position [494, 0]
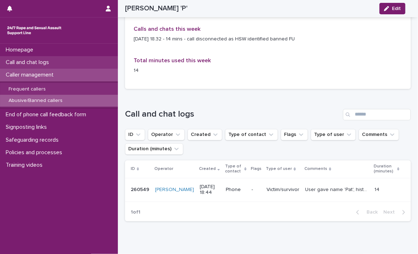
click at [39, 66] on p "Call and chat logs" at bounding box center [29, 62] width 52 height 7
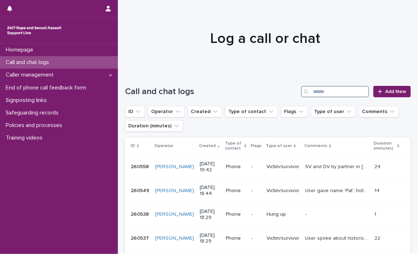
click at [316, 90] on input "Search" at bounding box center [335, 91] width 68 height 11
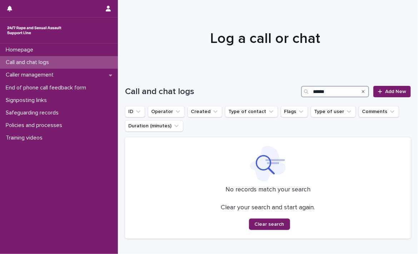
click at [313, 92] on input "******" at bounding box center [335, 91] width 68 height 11
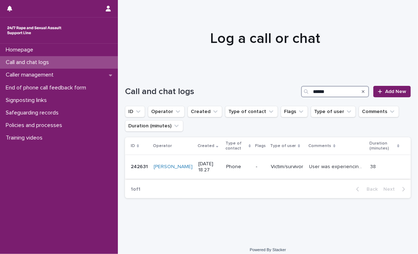
type input "******"
click at [310, 166] on p "User was experiencing a flashback and found it helpful to talk about their cats…" at bounding box center [338, 166] width 57 height 8
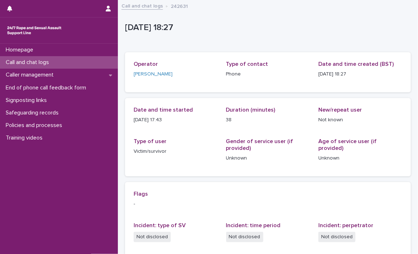
click at [149, 8] on link "Call and chat logs" at bounding box center [142, 5] width 41 height 8
